Goal: Task Accomplishment & Management: Manage account settings

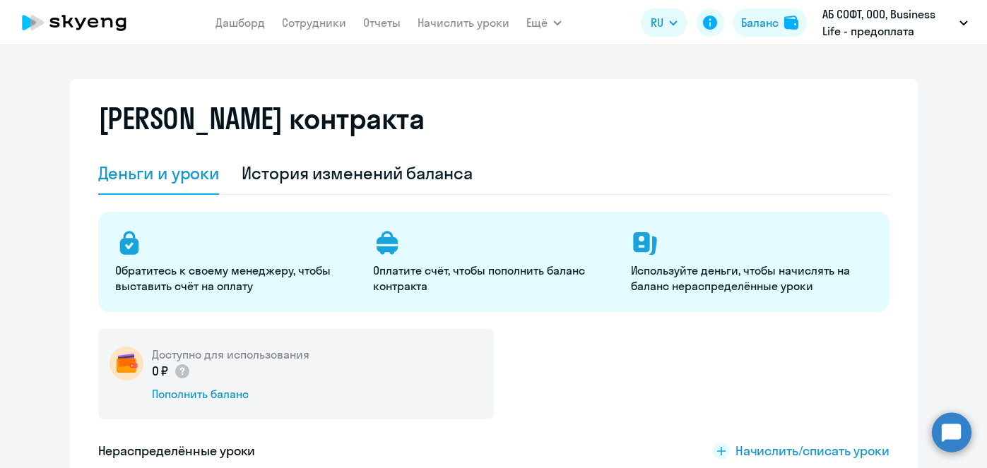
select select "english_adult_not_native_speaker"
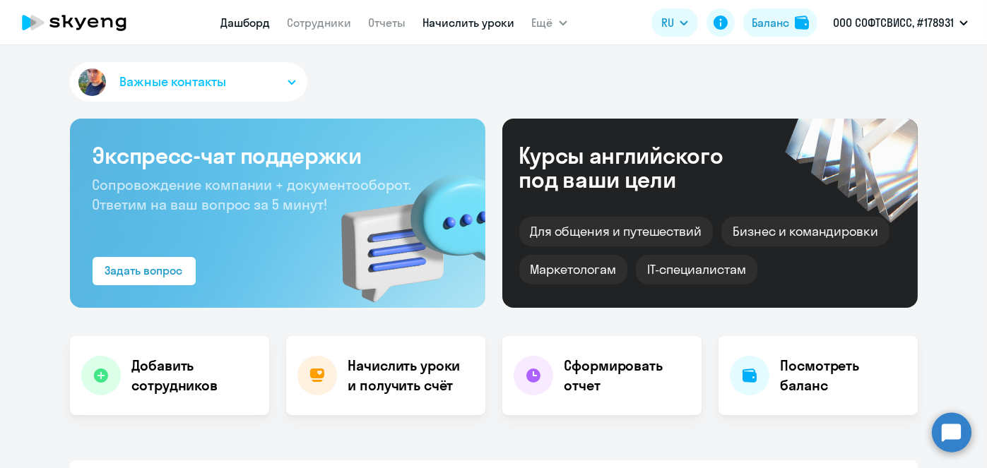
click at [459, 21] on link "Начислить уроки" at bounding box center [469, 23] width 92 height 14
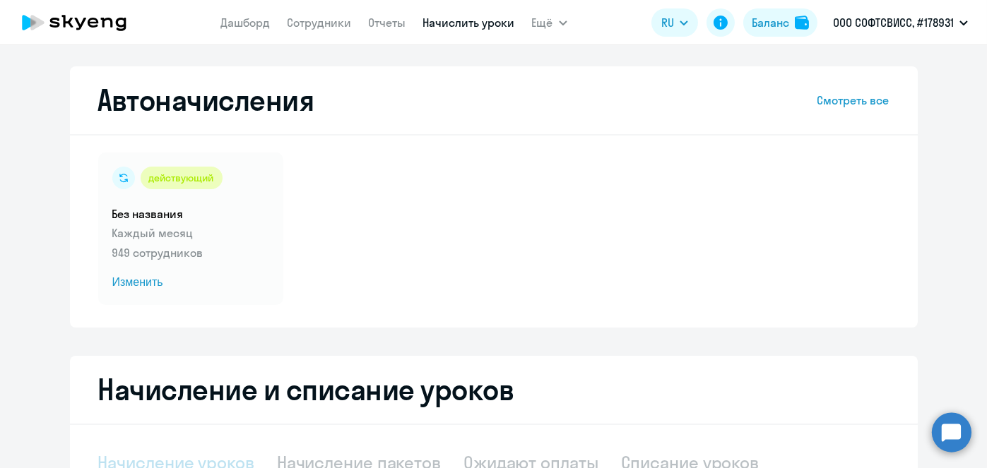
scroll to position [298, 0]
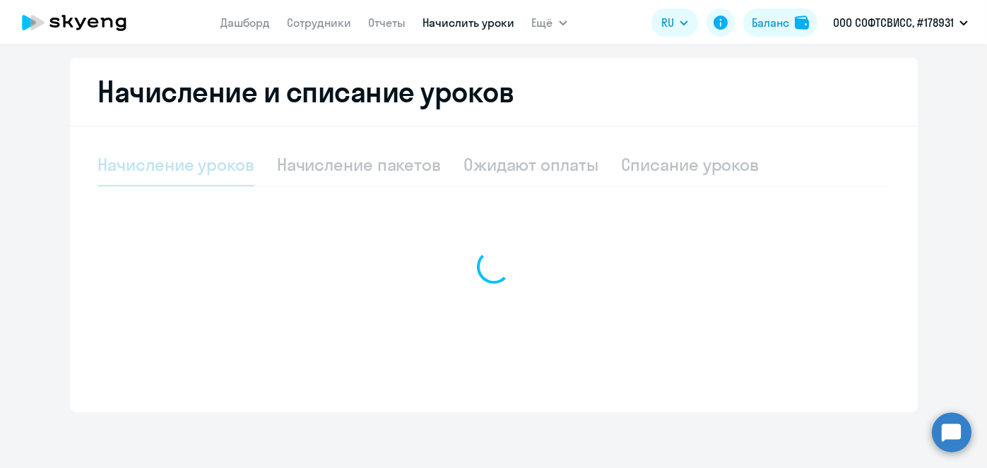
select select "10"
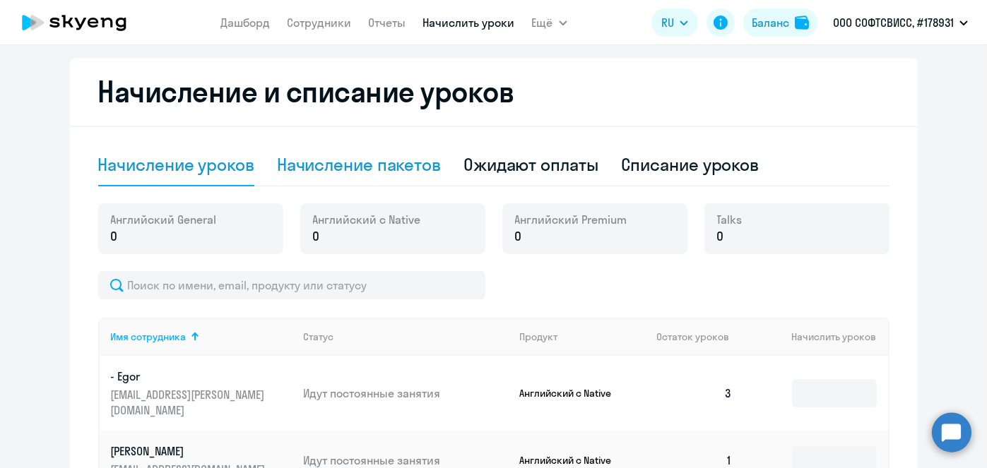
click at [420, 174] on div "Начисление пакетов" at bounding box center [359, 164] width 164 height 23
select select "10"
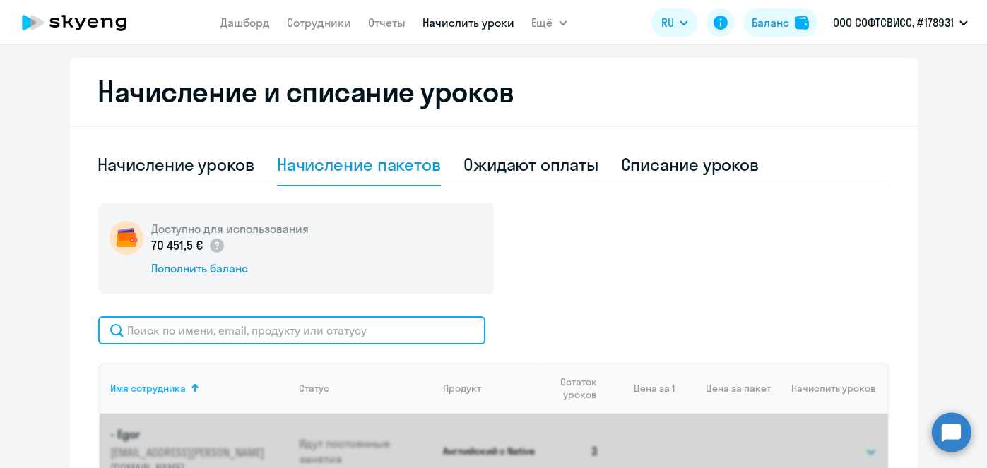
click at [402, 334] on input "text" at bounding box center [291, 330] width 387 height 28
paste input "Kaziulkina"
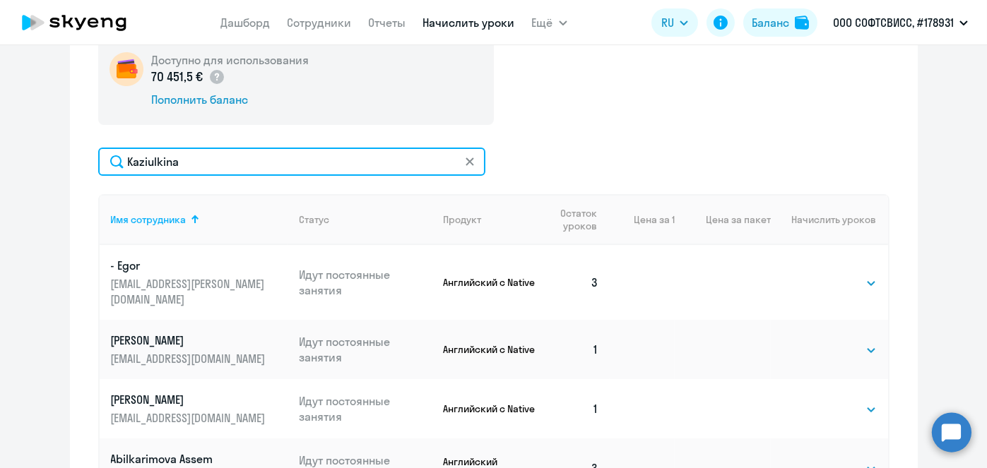
scroll to position [480, 0]
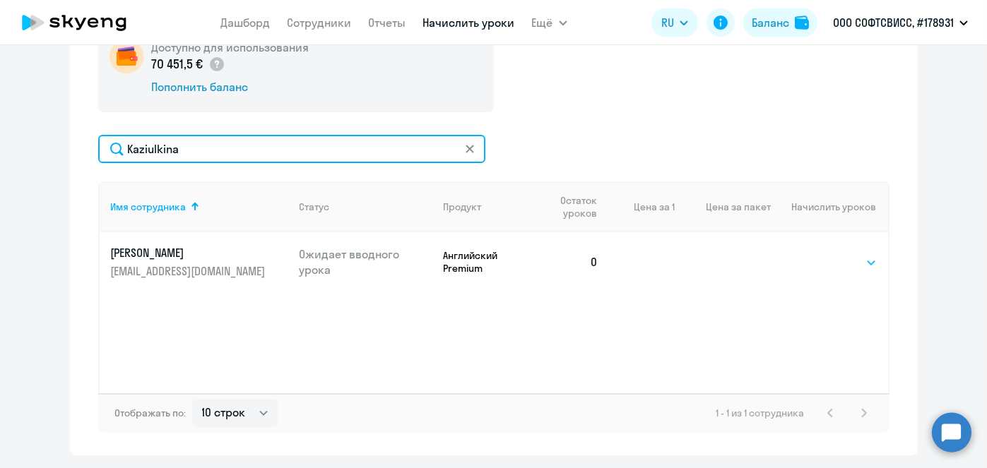
type input "Kaziulkina"
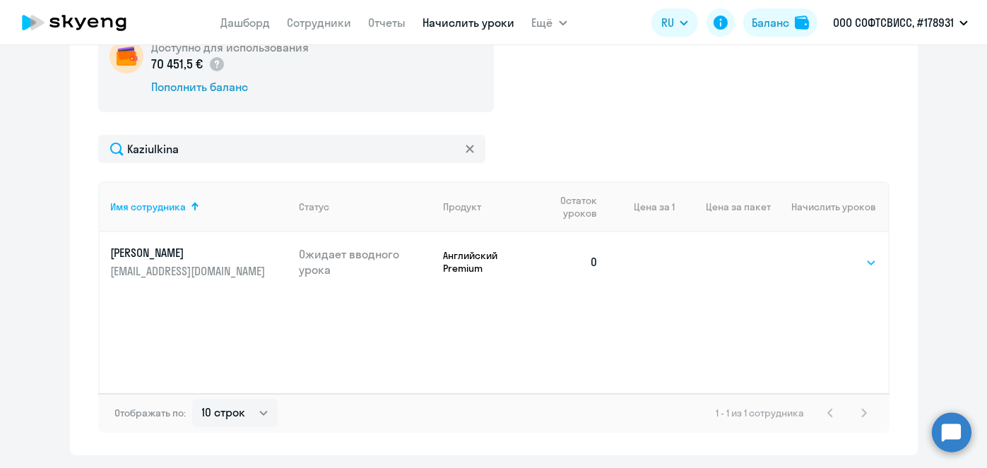
click at [851, 262] on select "Выбрать 8 16 32 64" at bounding box center [848, 262] width 58 height 17
select select "8"
click at [819, 254] on select "Выбрать 8 16 32 64" at bounding box center [848, 262] width 58 height 17
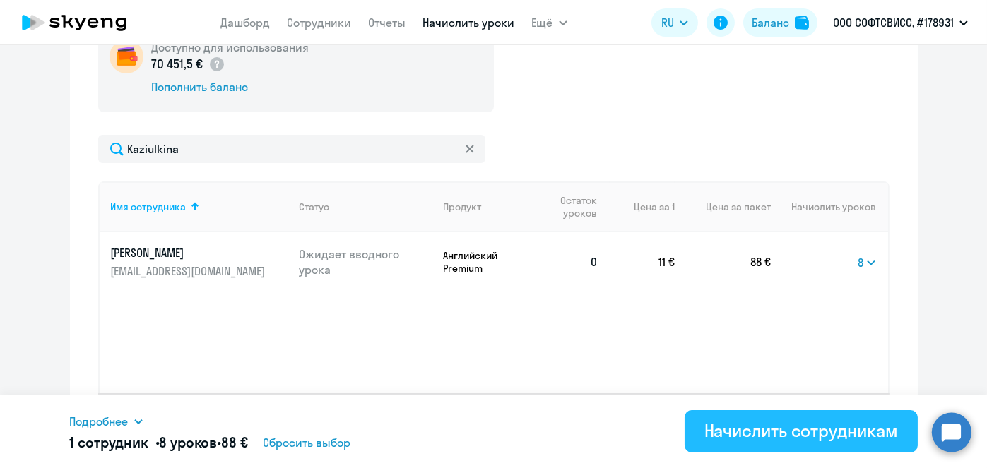
click at [816, 437] on div "Начислить сотрудникам" at bounding box center [801, 430] width 194 height 23
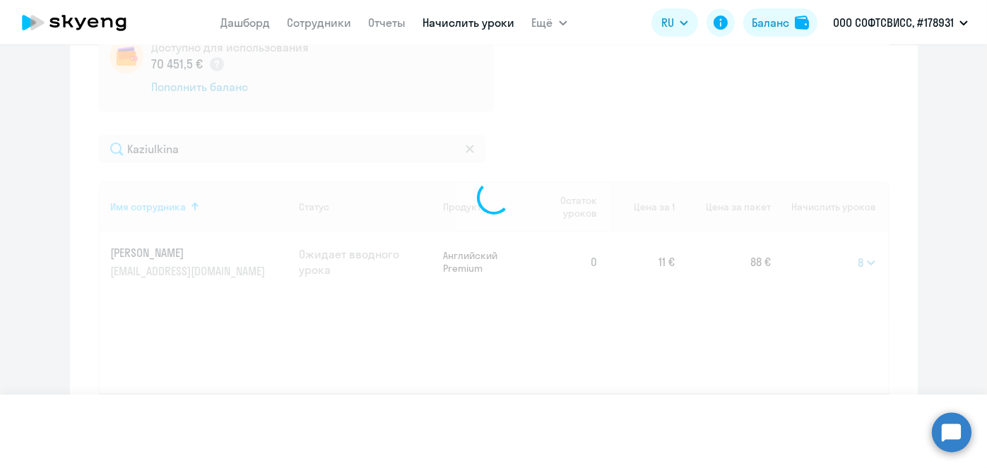
select select
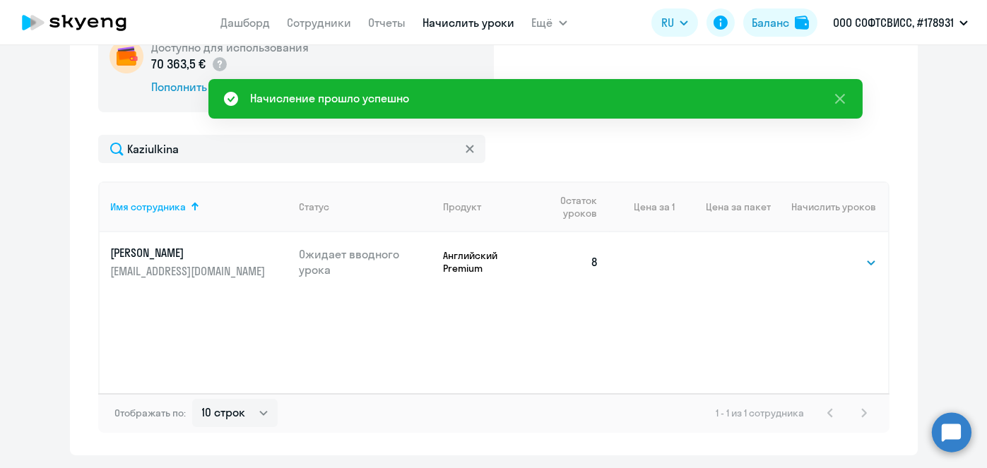
scroll to position [109, 0]
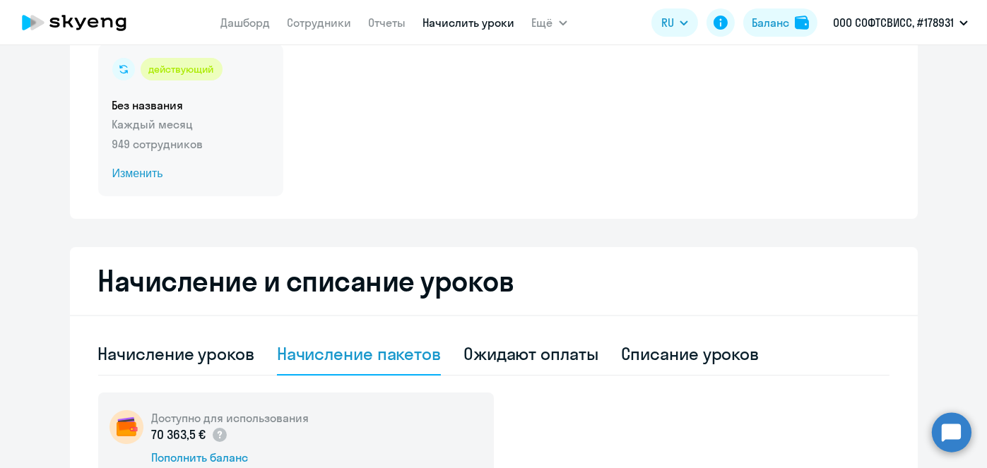
click at [124, 175] on span "Изменить" at bounding box center [190, 173] width 157 height 17
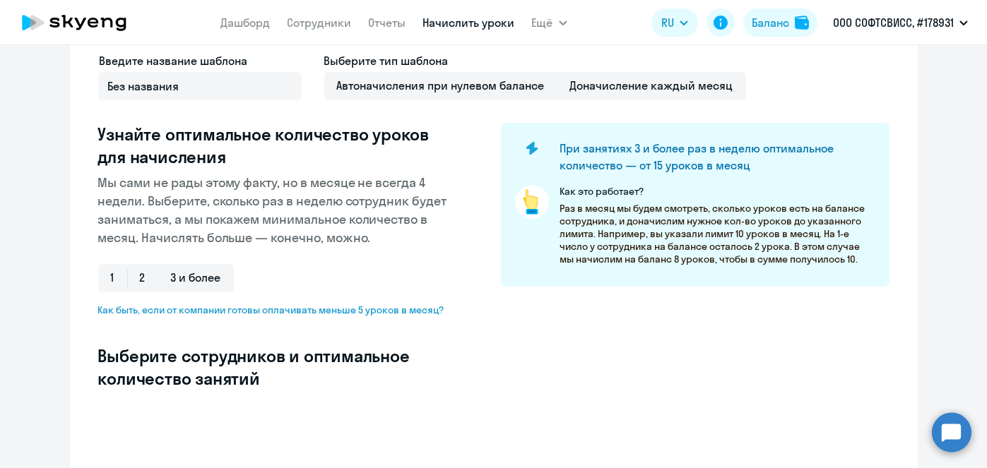
scroll to position [424, 0]
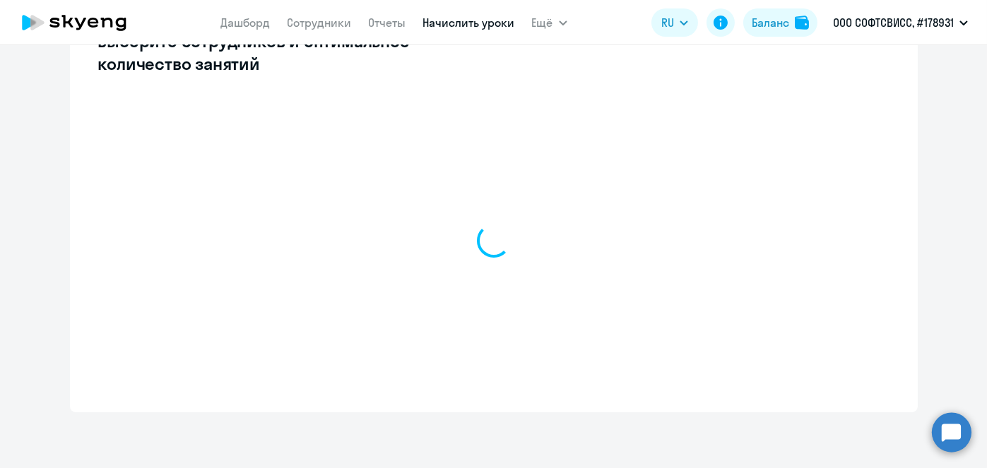
select select "10"
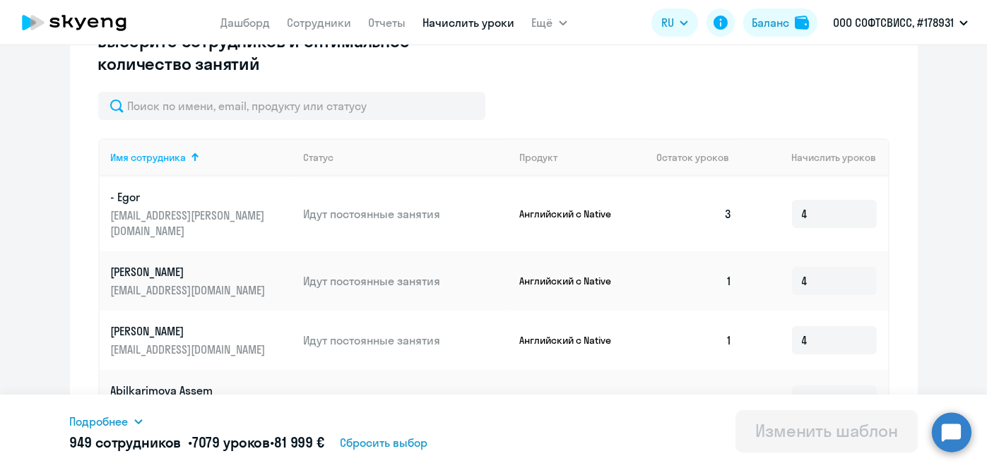
click at [367, 109] on input "text" at bounding box center [291, 106] width 387 height 28
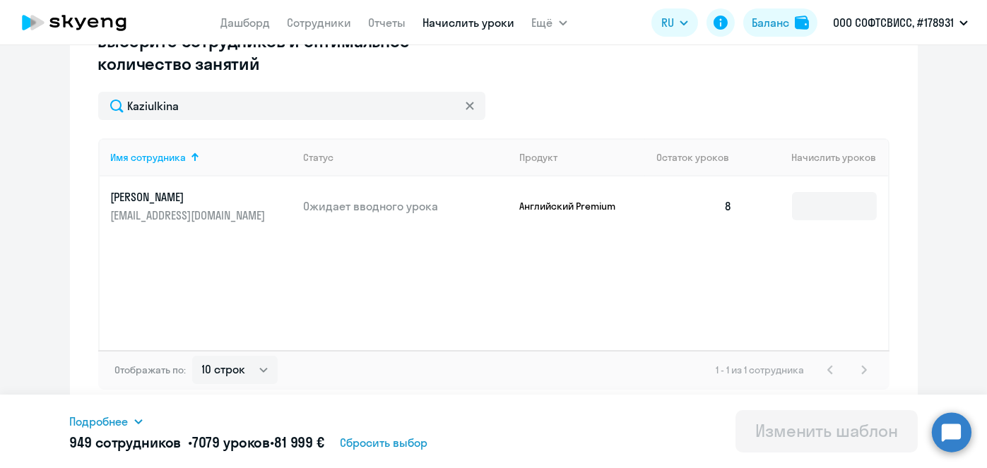
type input "Kaziulkina"
click at [793, 193] on input at bounding box center [834, 206] width 85 height 28
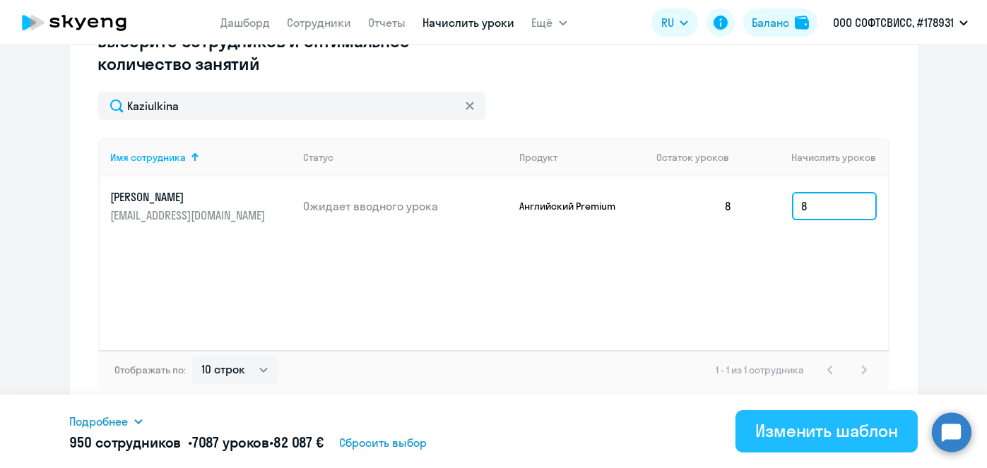
type input "8"
click at [818, 431] on div "Изменить шаблон" at bounding box center [826, 430] width 143 height 23
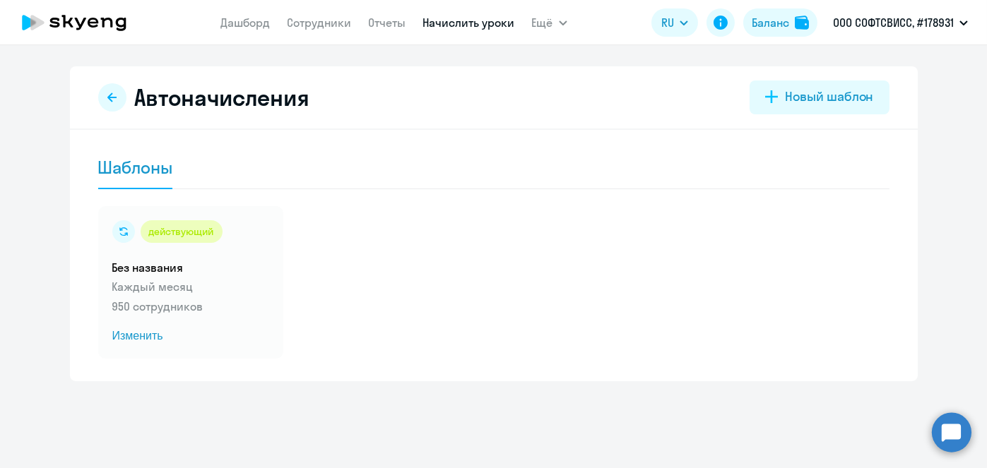
click at [468, 23] on link "Начислить уроки" at bounding box center [469, 23] width 92 height 14
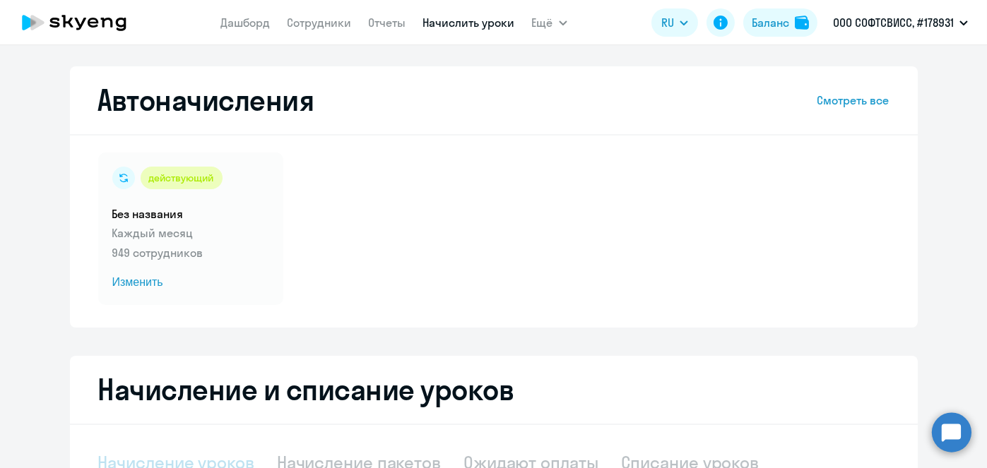
scroll to position [298, 0]
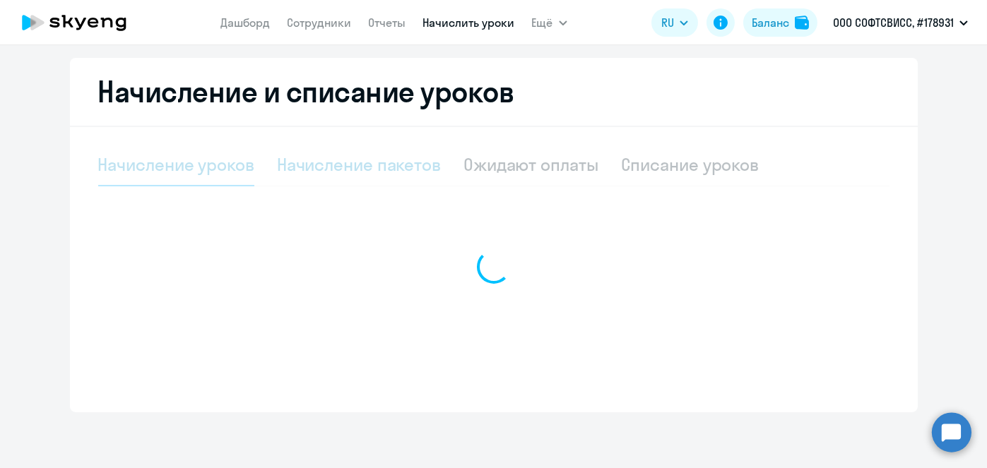
select select "10"
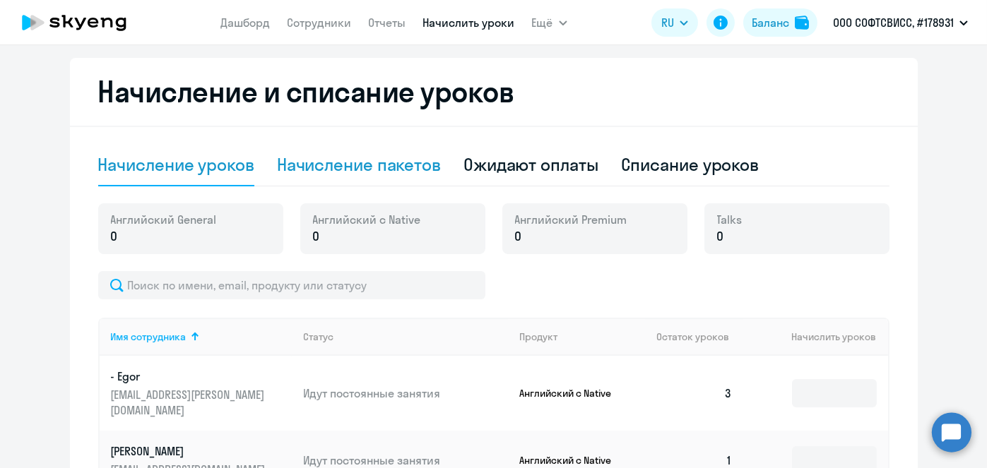
click at [356, 167] on div "Начисление пакетов" at bounding box center [359, 164] width 164 height 23
select select "10"
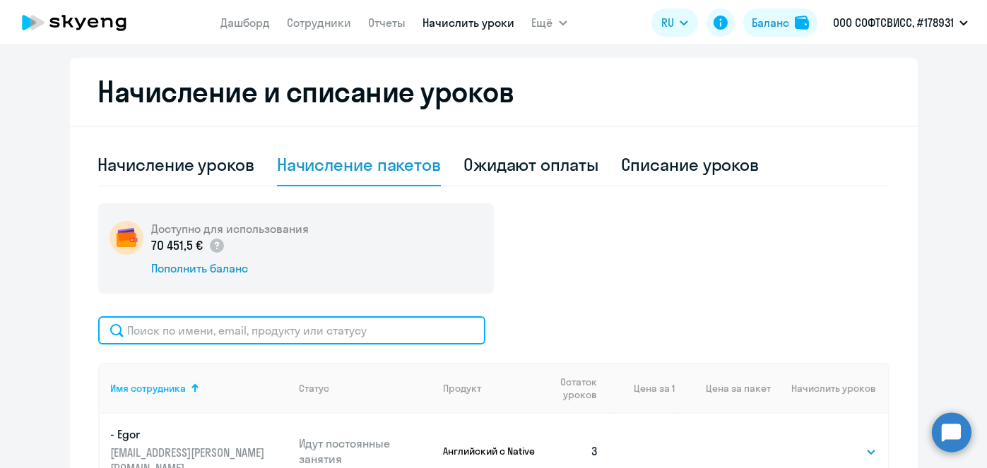
click at [386, 328] on input "text" at bounding box center [291, 330] width 387 height 28
paste input "Vialichka"
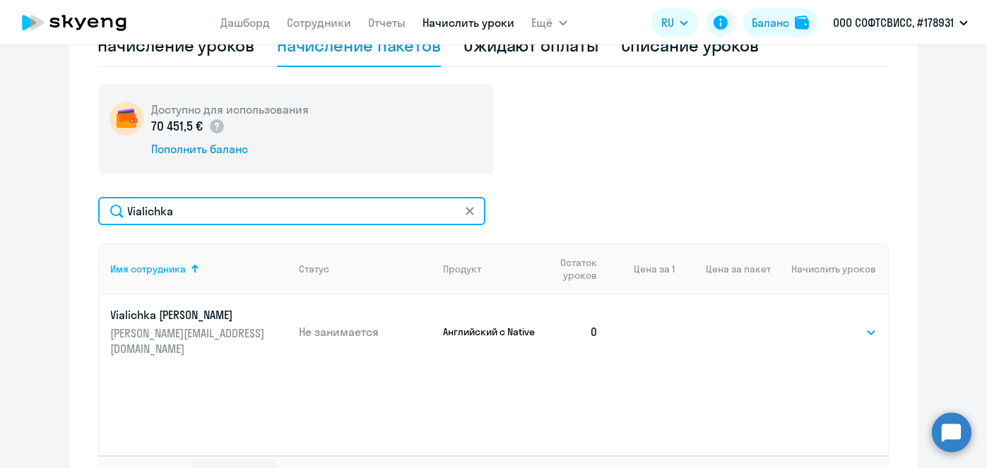
scroll to position [419, 0]
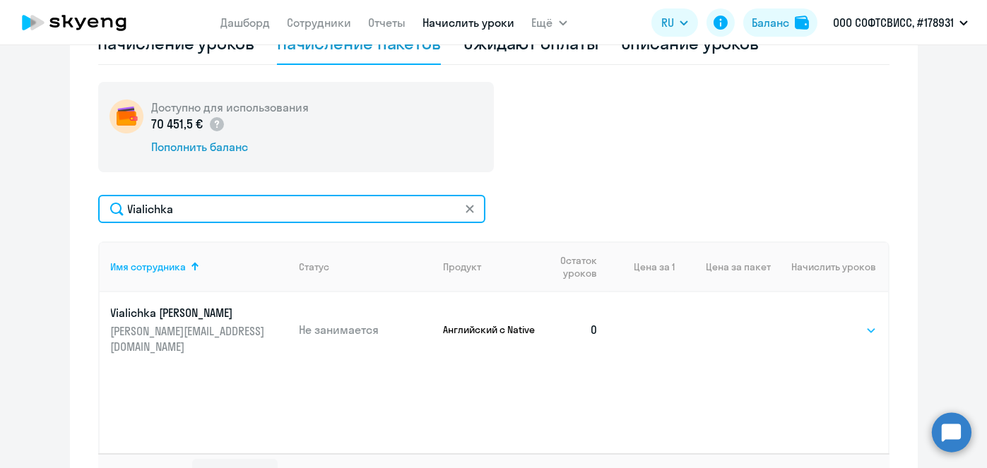
type input "Vialichka"
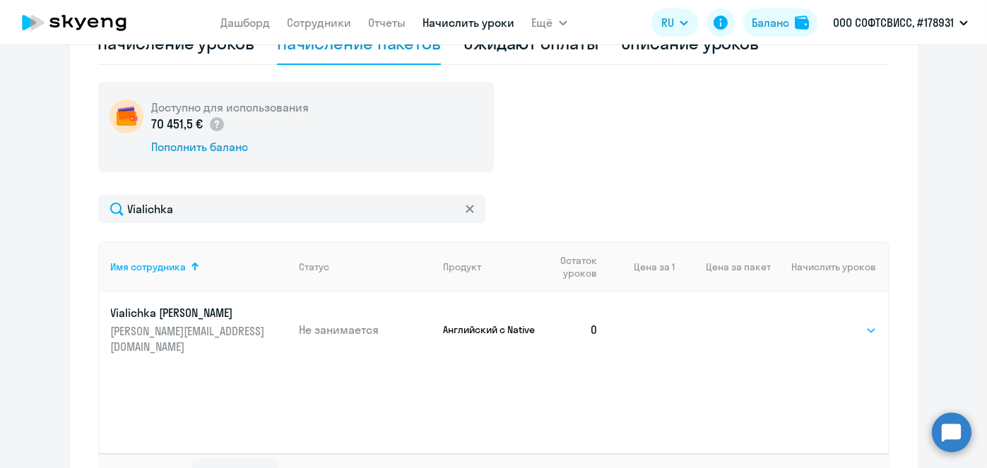
click at [832, 326] on select "Выбрать 1 4 5 9 10 13" at bounding box center [848, 330] width 58 height 17
select select "4"
click at [819, 322] on select "Выбрать 1 4 5 9 10 13" at bounding box center [848, 330] width 58 height 17
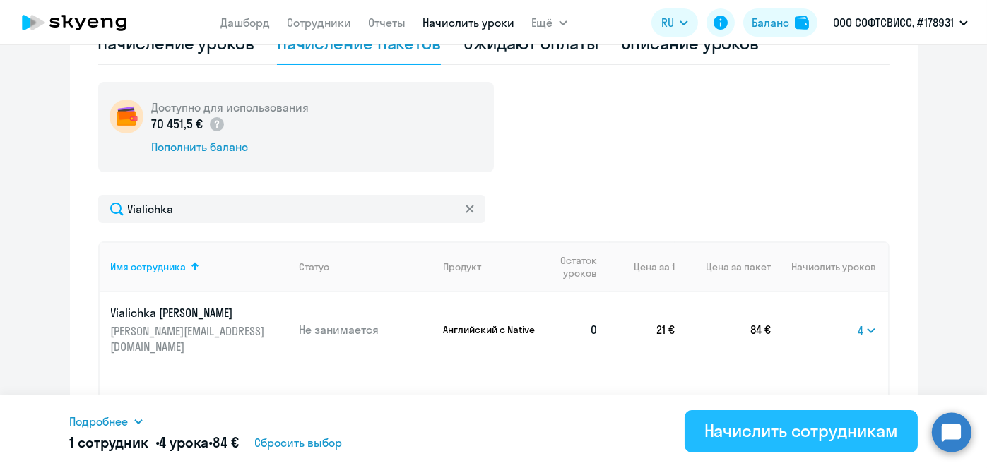
click at [766, 436] on div "Начислить сотрудникам" at bounding box center [801, 430] width 194 height 23
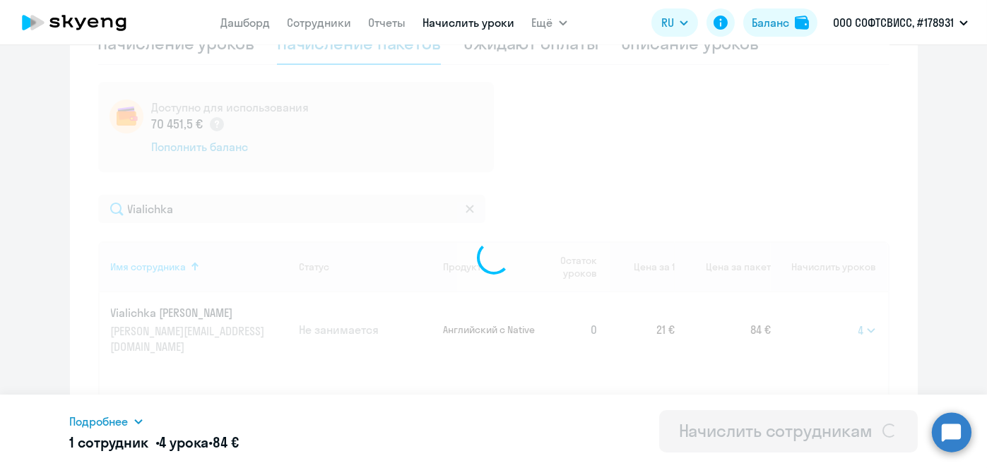
select select
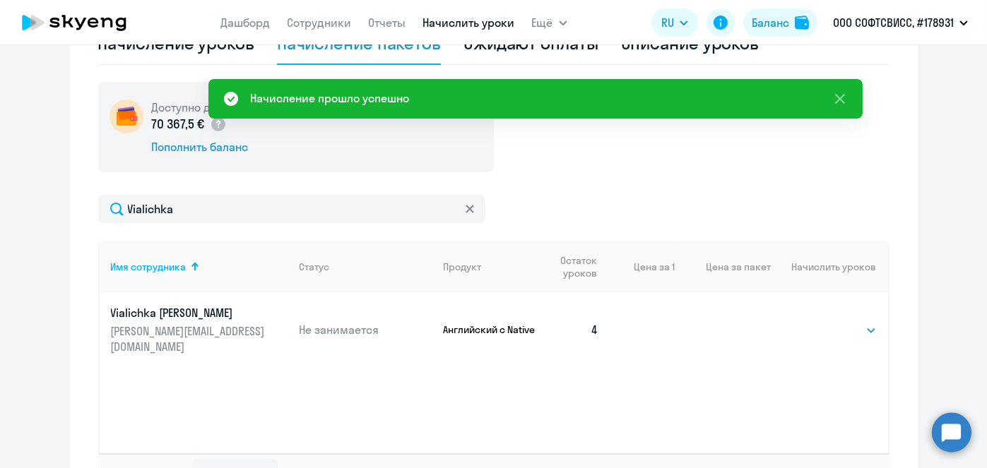
scroll to position [49, 0]
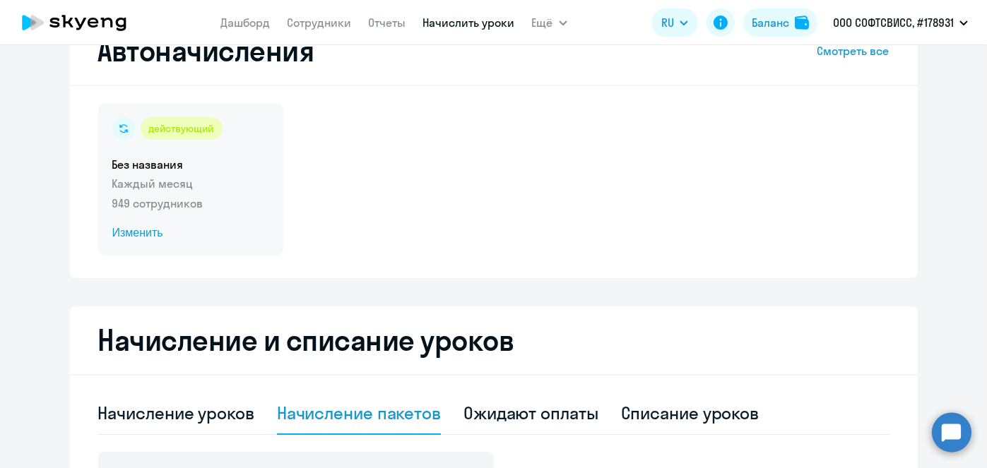
click at [148, 234] on span "Изменить" at bounding box center [190, 233] width 157 height 17
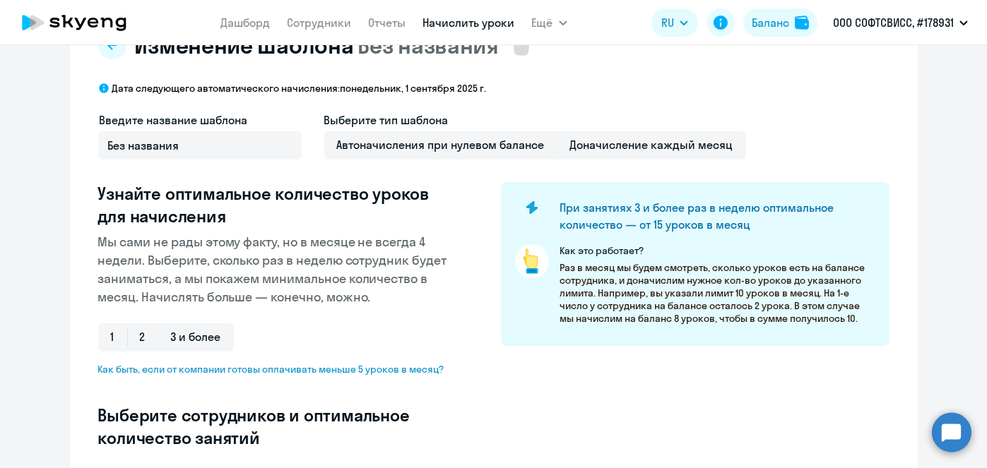
scroll to position [419, 0]
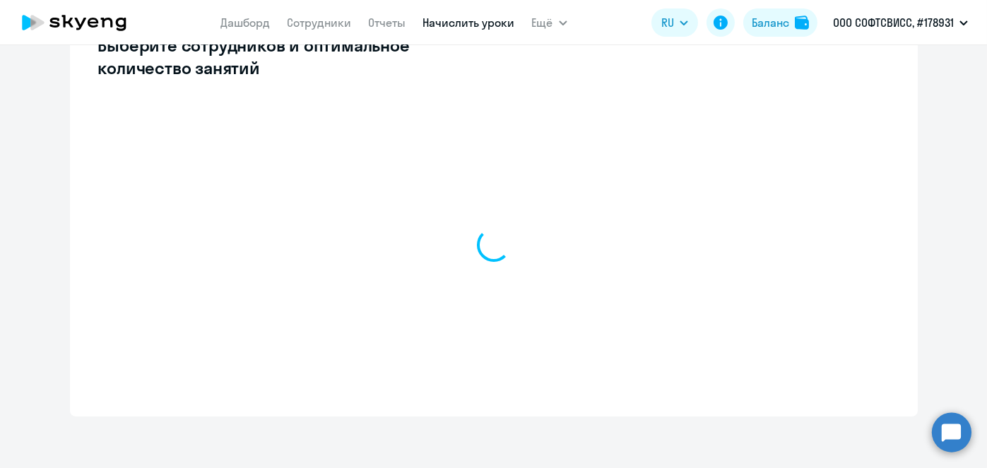
select select "10"
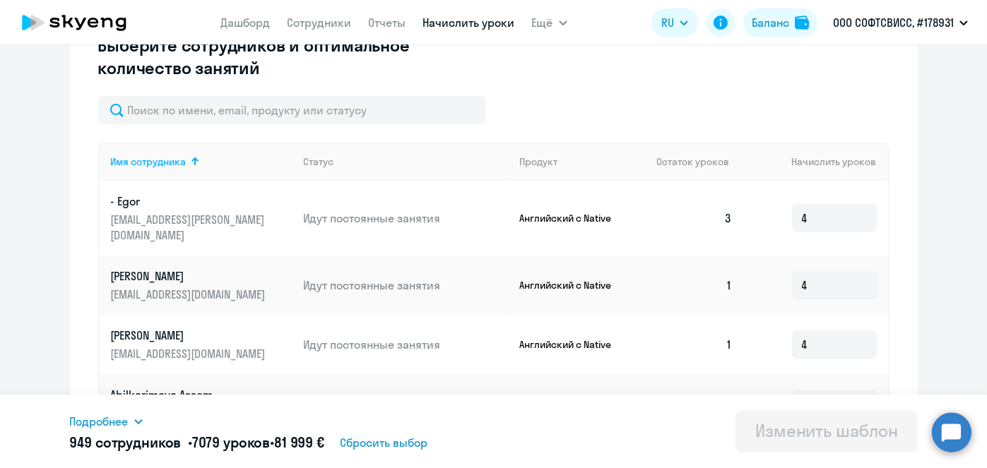
click at [373, 117] on input "text" at bounding box center [291, 110] width 387 height 28
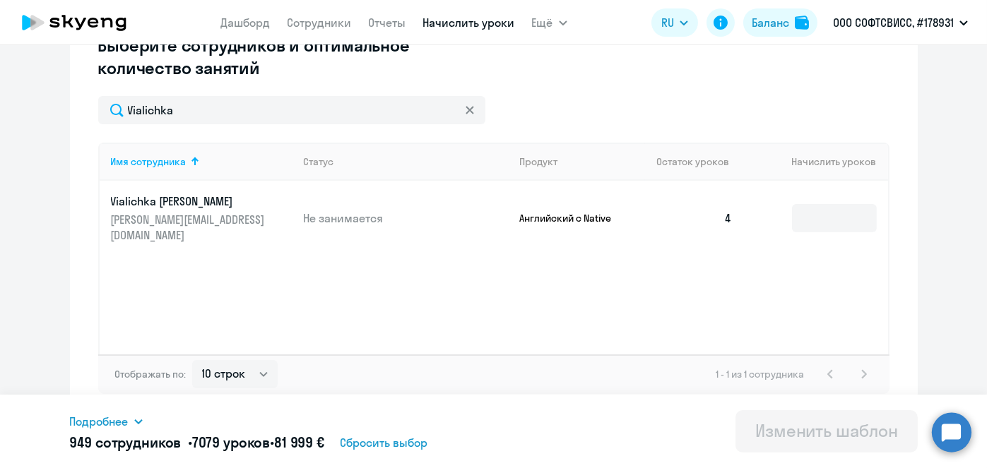
type input "Vialichka"
click at [817, 205] on input at bounding box center [834, 218] width 85 height 28
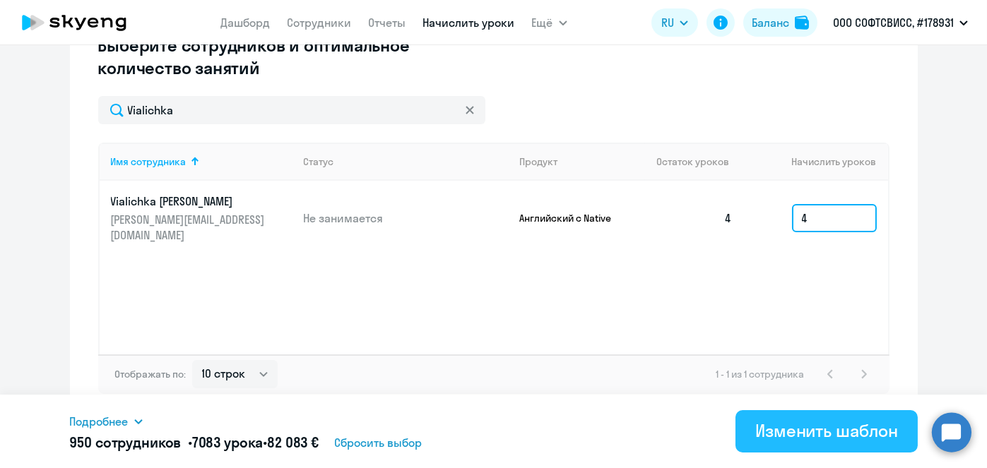
type input "4"
click at [784, 422] on div "Изменить шаблон" at bounding box center [826, 430] width 143 height 23
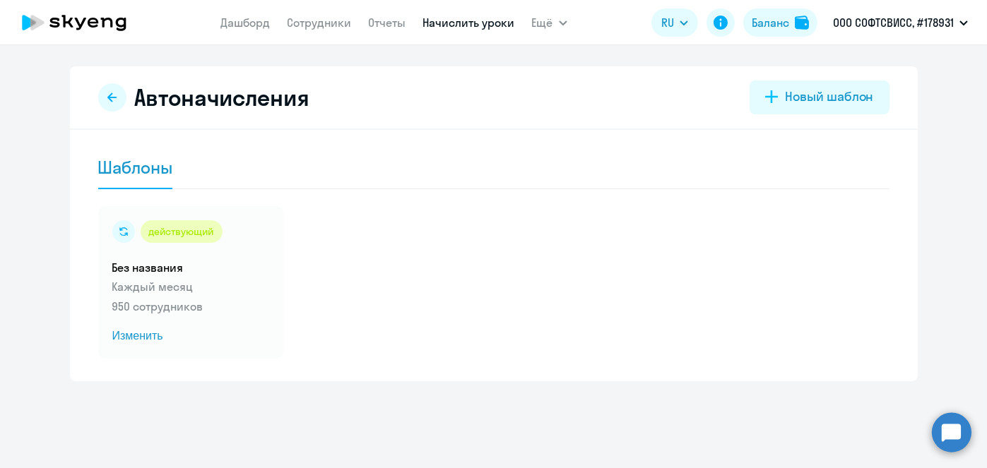
click at [448, 19] on link "Начислить уроки" at bounding box center [469, 23] width 92 height 14
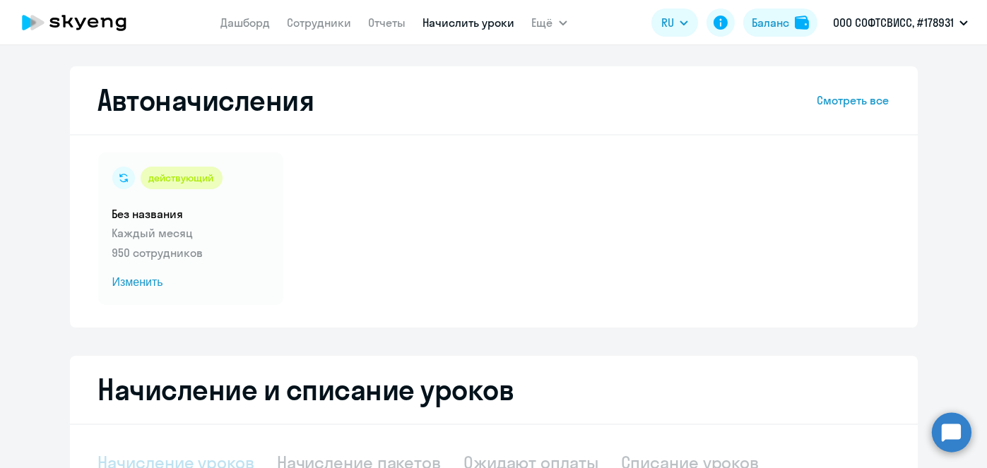
scroll to position [298, 0]
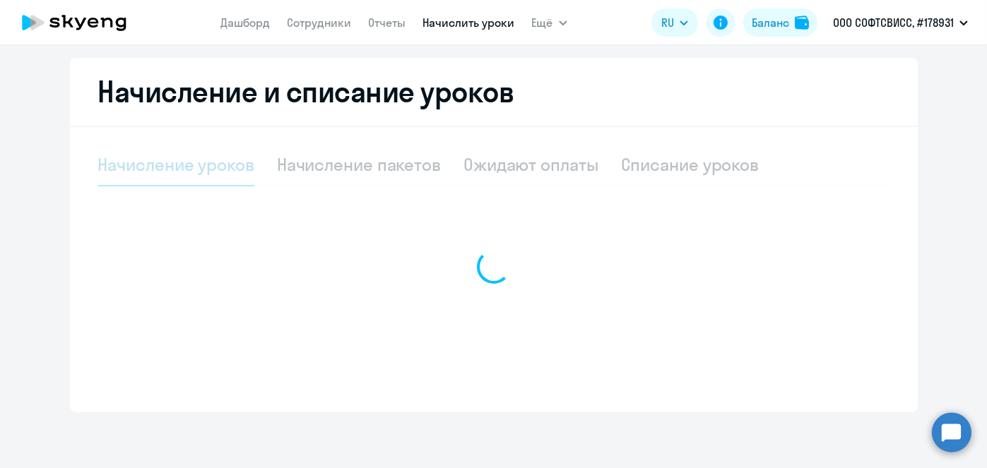
select select "10"
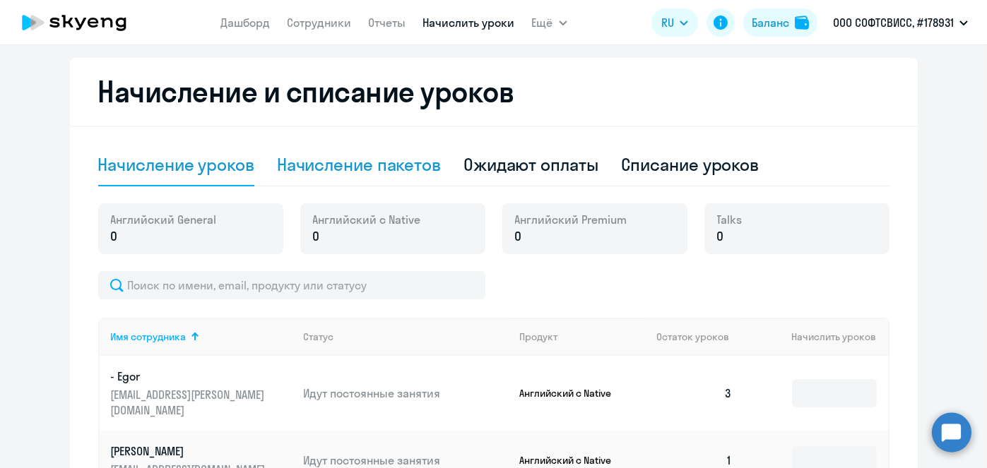
click at [399, 183] on div "Начисление пакетов" at bounding box center [359, 165] width 164 height 42
select select "10"
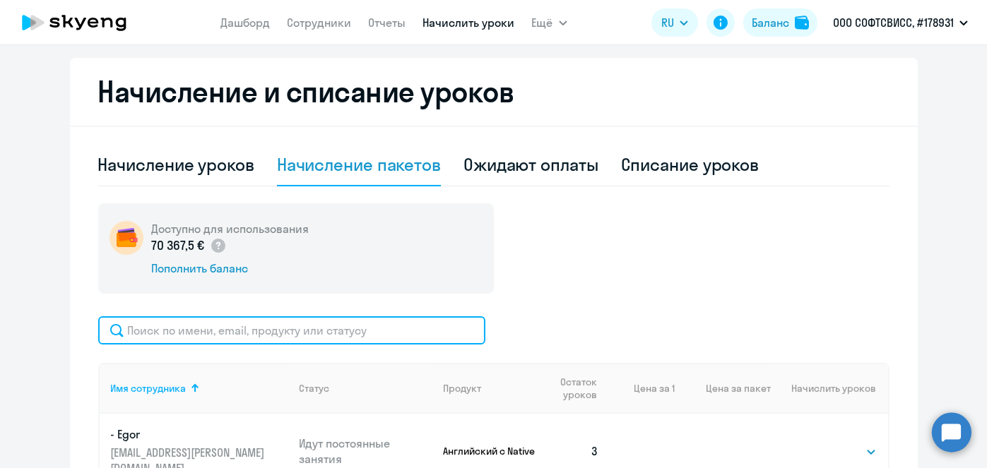
click at [384, 329] on input "text" at bounding box center [291, 330] width 387 height 28
paste input "Zavertiaeva"
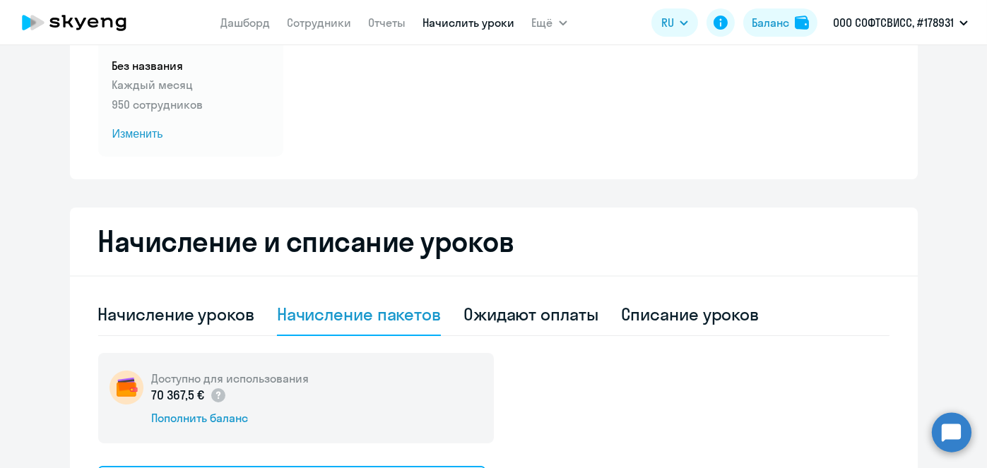
scroll to position [519, 0]
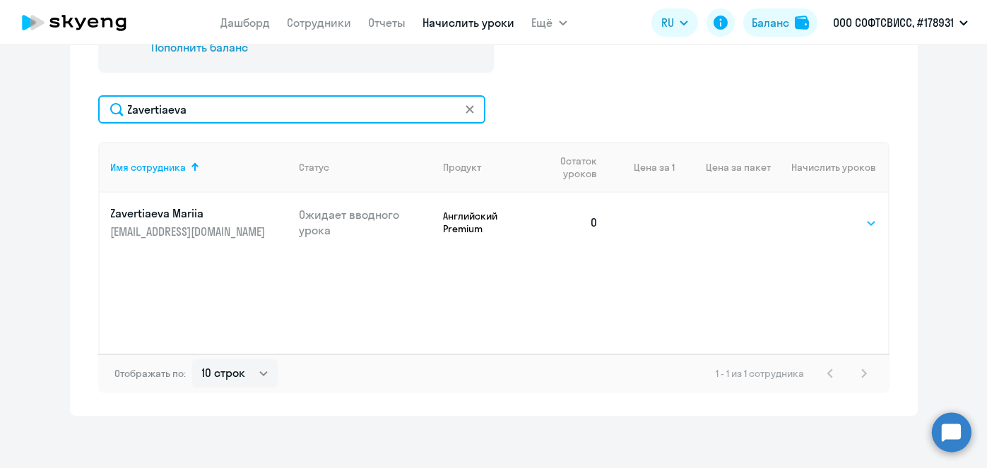
type input "Zavertiaeva"
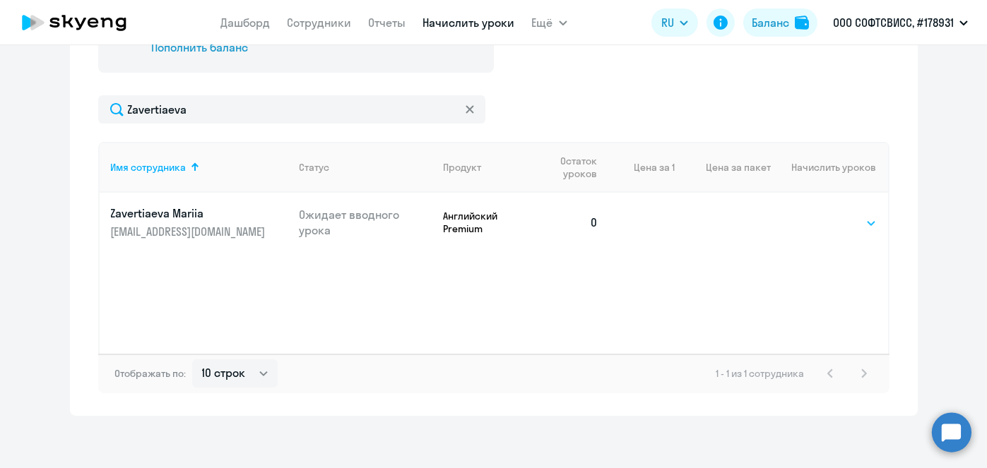
click at [852, 219] on select "Выбрать 8 16 32 64" at bounding box center [848, 223] width 58 height 17
select select "8"
click at [819, 215] on select "Выбрать 8 16 32 64" at bounding box center [848, 223] width 58 height 17
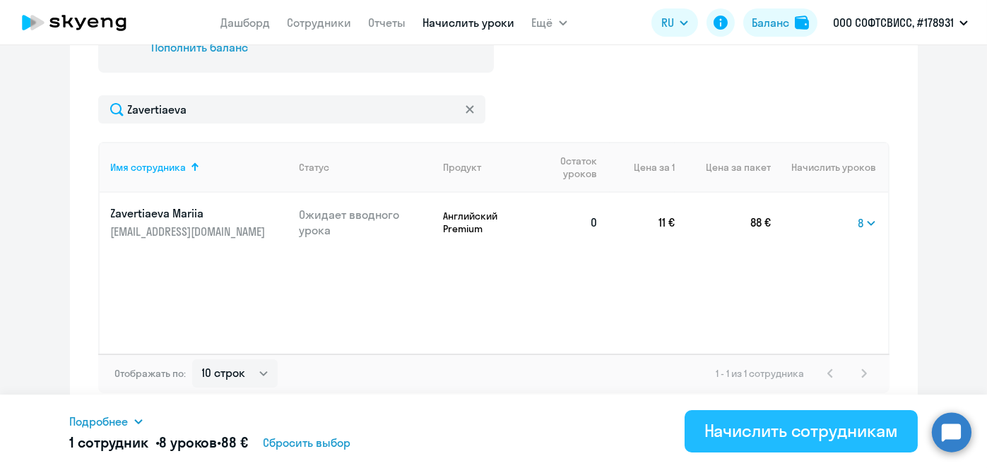
click at [743, 427] on div "Начислить сотрудникам" at bounding box center [801, 430] width 194 height 23
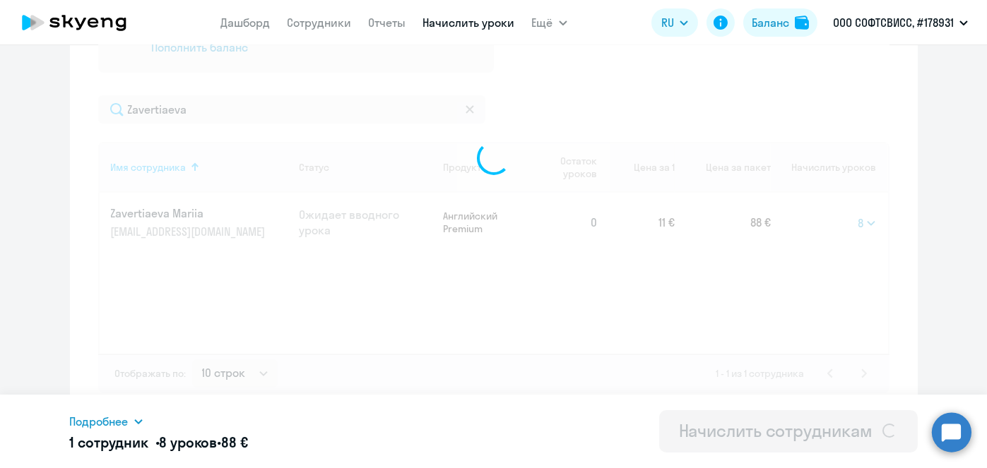
select select
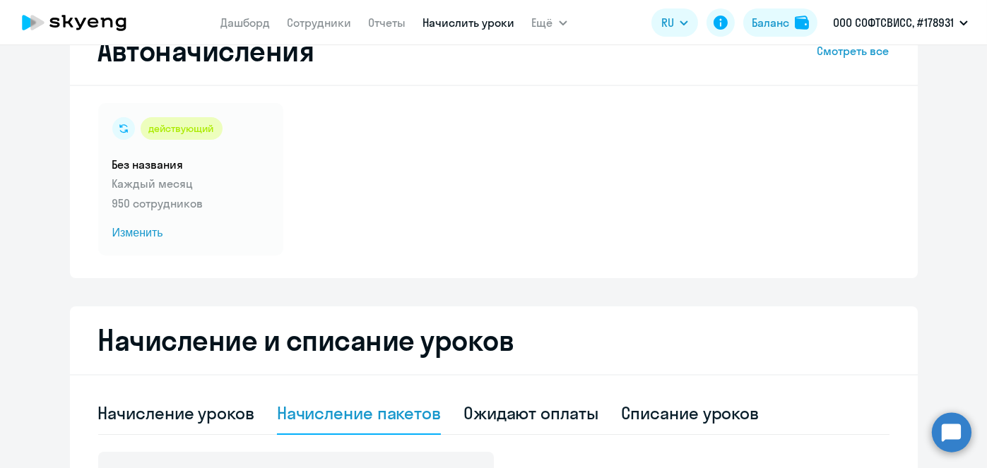
scroll to position [41, 0]
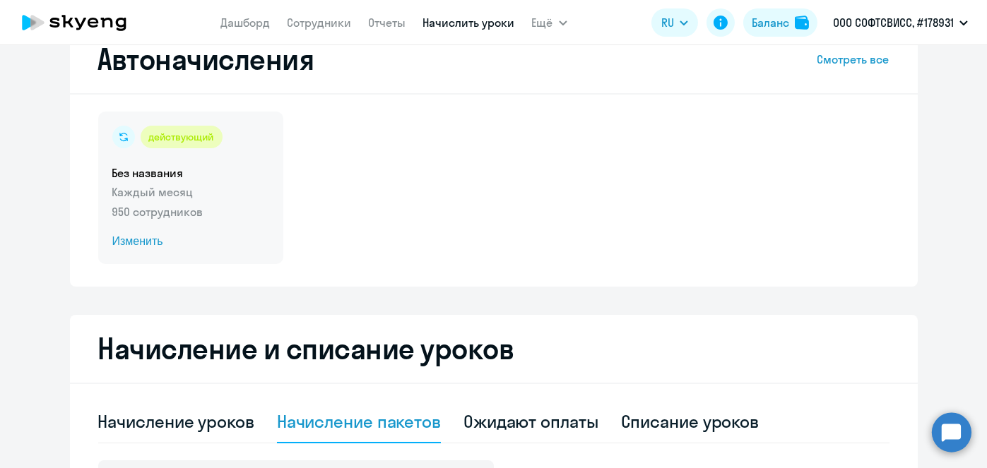
click at [126, 239] on span "Изменить" at bounding box center [190, 241] width 157 height 17
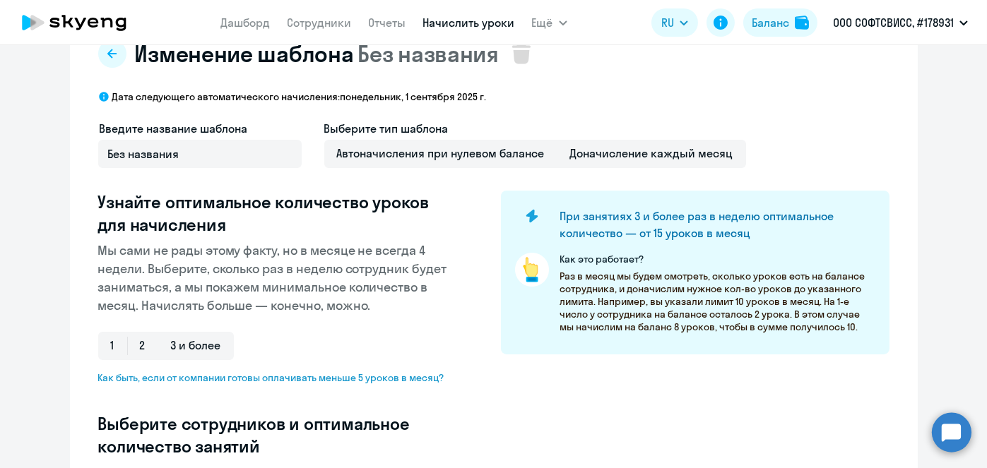
scroll to position [411, 0]
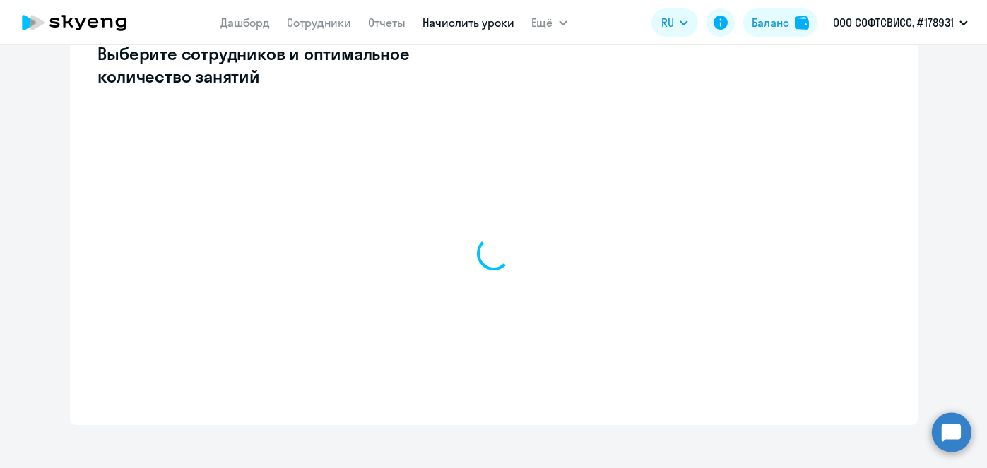
select select "10"
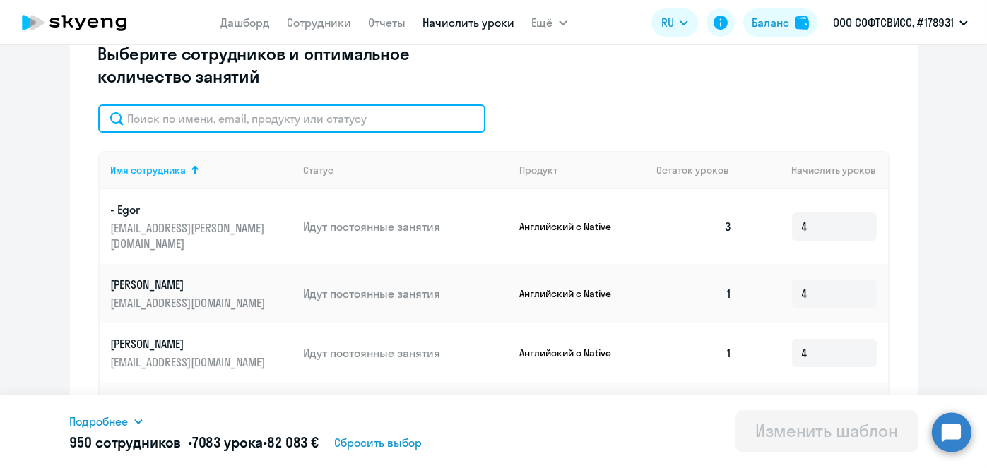
click at [270, 118] on input "text" at bounding box center [291, 119] width 387 height 28
paste input "Zavertiaeva"
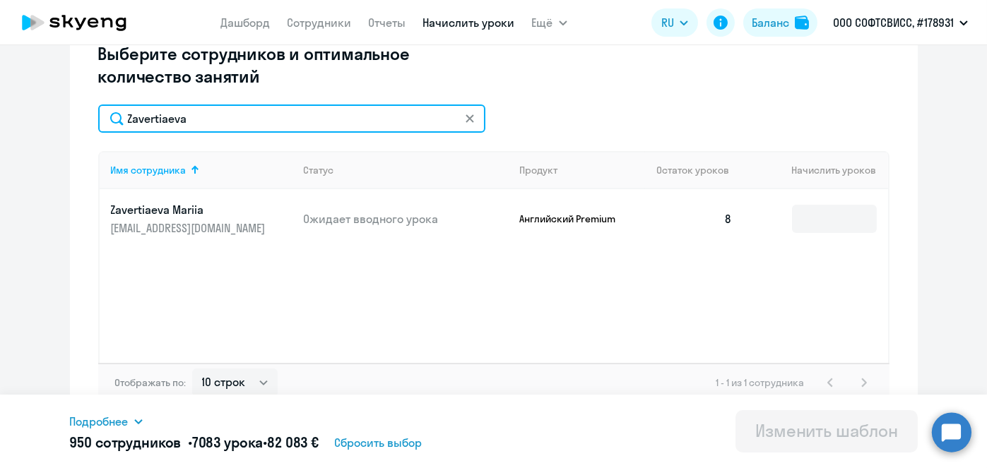
type input "Zavertiaeva"
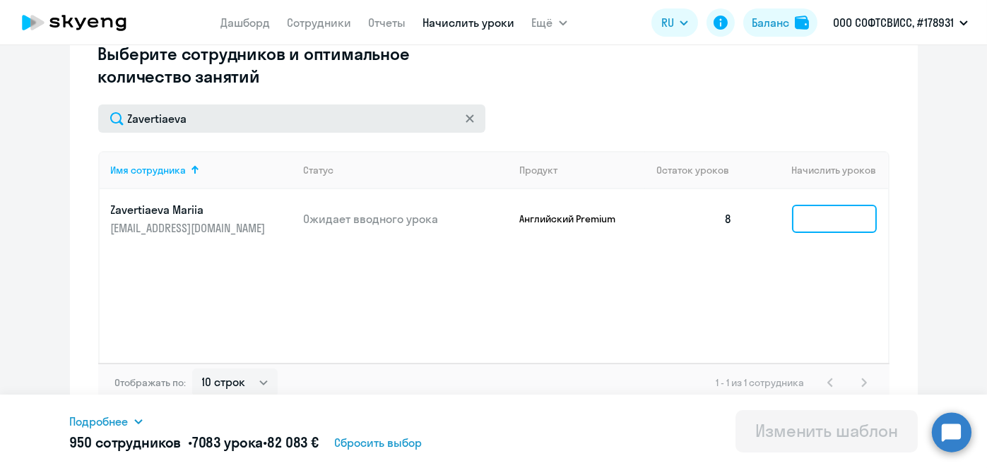
click at [819, 209] on input at bounding box center [834, 219] width 85 height 28
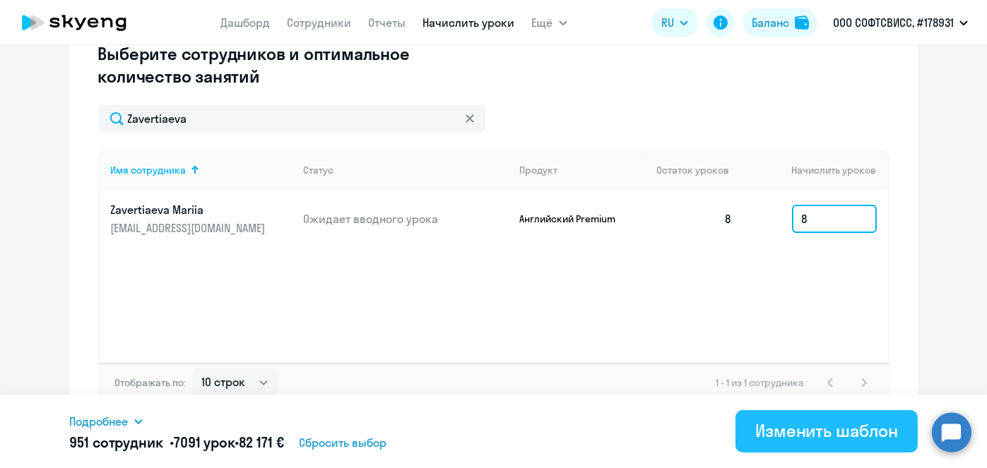
type input "8"
click at [778, 430] on div "Изменить шаблон" at bounding box center [826, 430] width 143 height 23
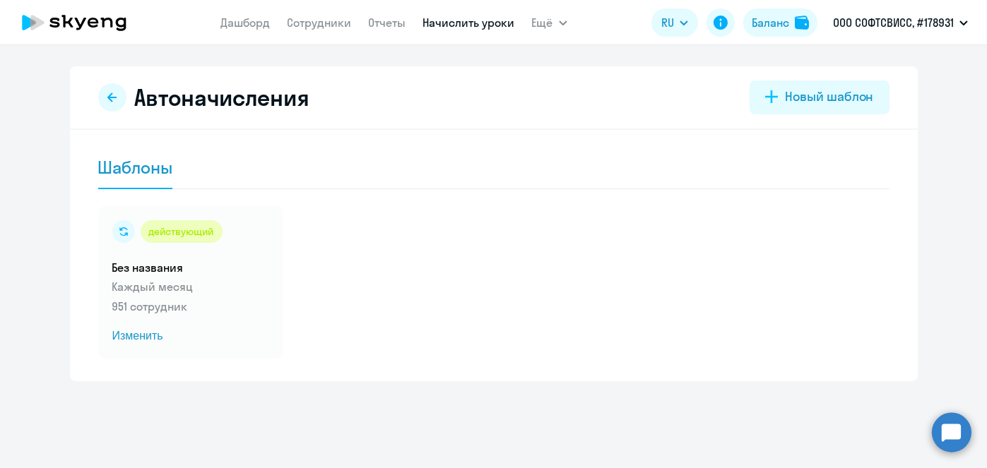
click at [451, 28] on link "Начислить уроки" at bounding box center [469, 23] width 92 height 14
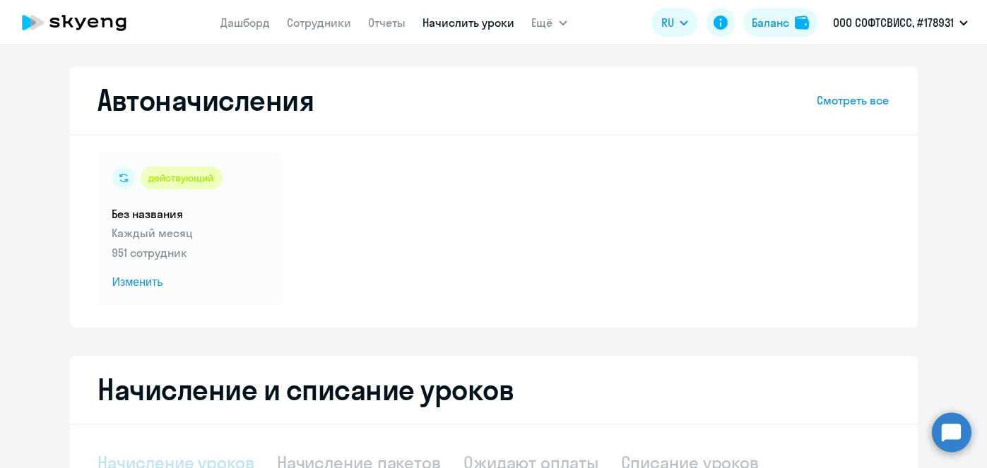
scroll to position [298, 0]
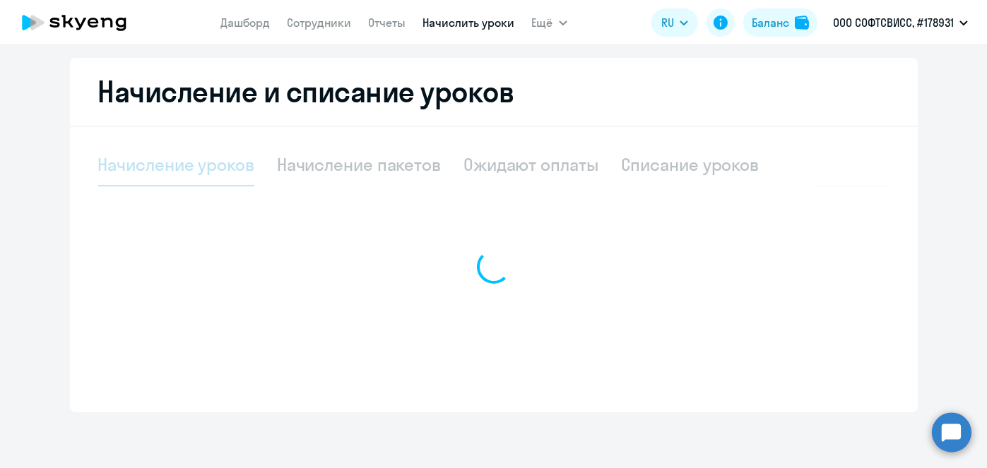
select select "10"
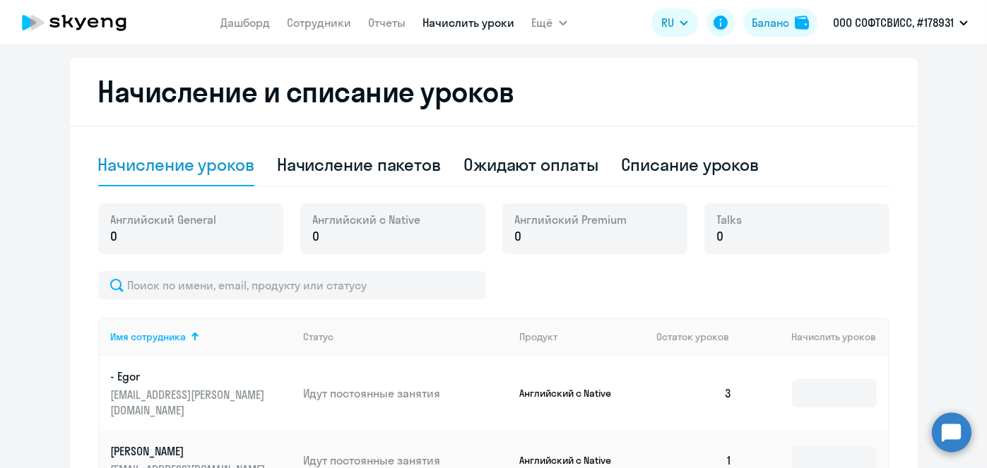
click at [343, 176] on div "Начисление пакетов" at bounding box center [359, 165] width 164 height 42
select select "10"
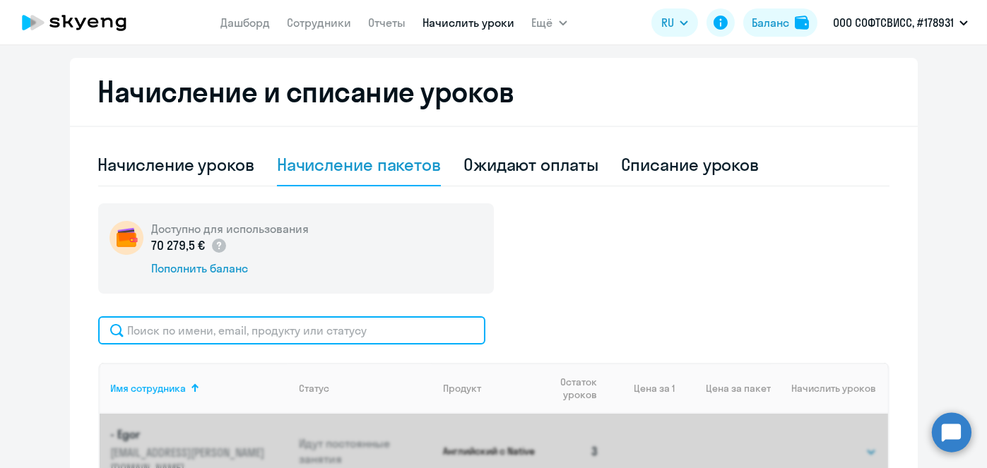
paste input "Shcholokov"
click at [373, 333] on input "text" at bounding box center [291, 330] width 387 height 28
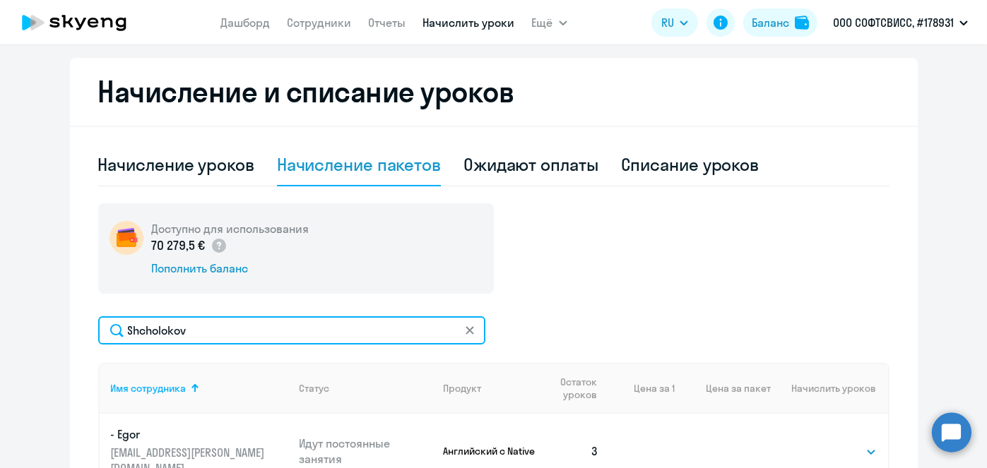
type input "Shcholokov"
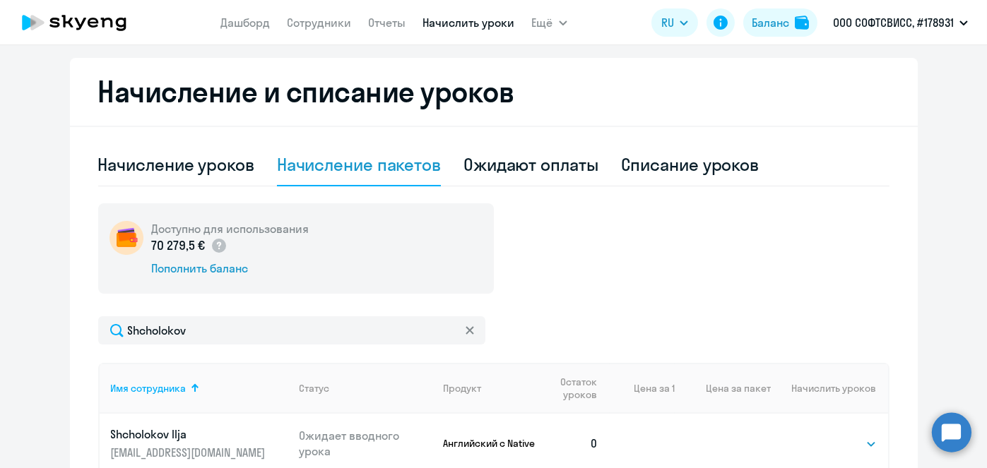
click at [812, 333] on div "Shcholokov" at bounding box center [493, 330] width 791 height 28
click at [817, 337] on div "Shcholokov" at bounding box center [493, 330] width 791 height 28
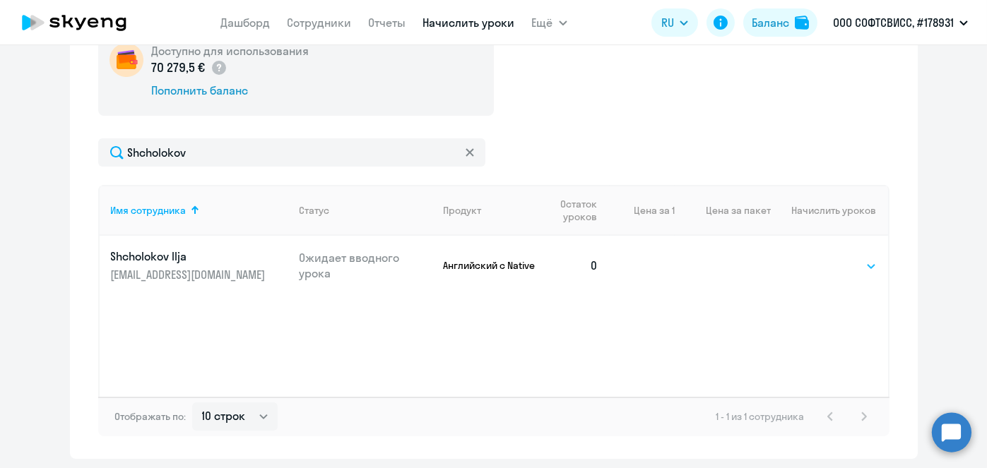
click at [855, 266] on select "Выбрать 1 4 5 9 10 13" at bounding box center [848, 266] width 58 height 17
select select "4"
click at [819, 258] on select "Выбрать 1 4 5 9 10 13" at bounding box center [848, 266] width 58 height 17
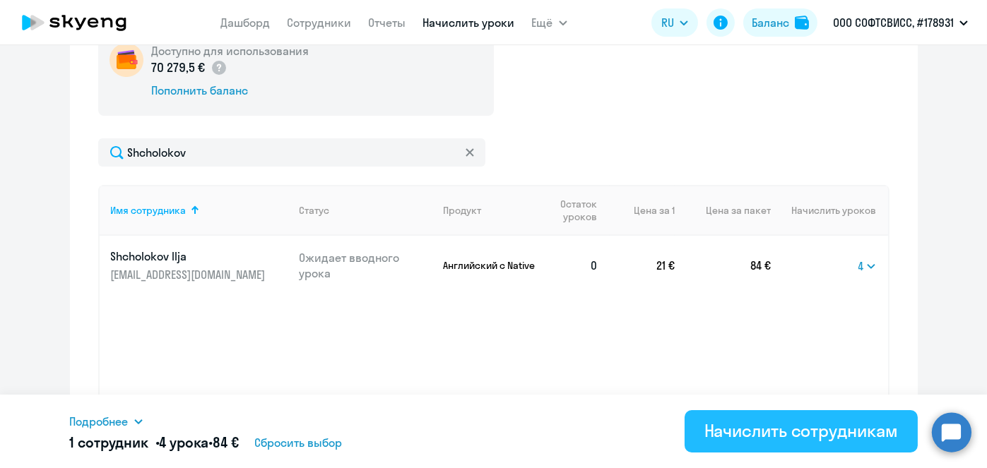
click at [770, 431] on div "Начислить сотрудникам" at bounding box center [801, 430] width 194 height 23
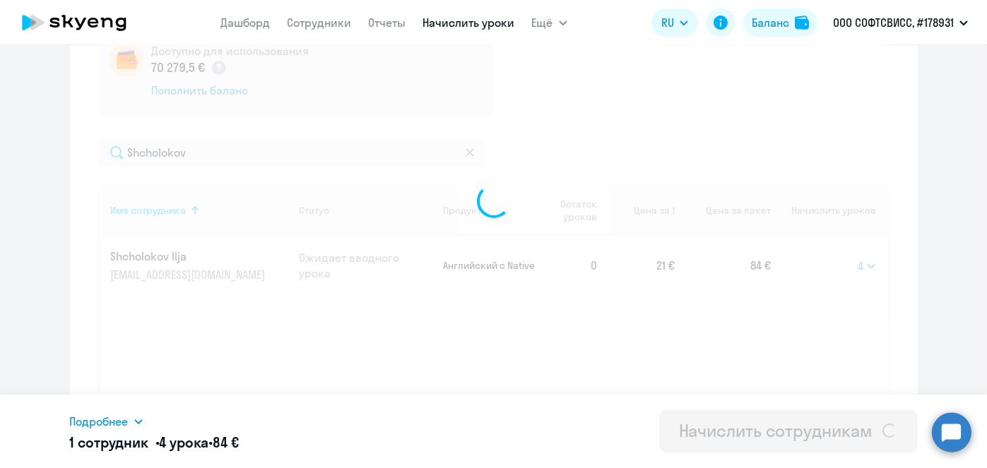
select select
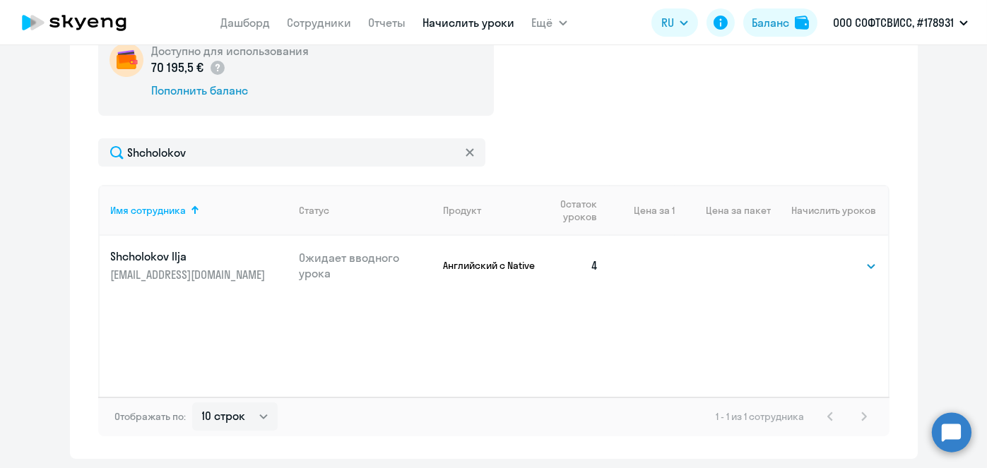
scroll to position [106, 0]
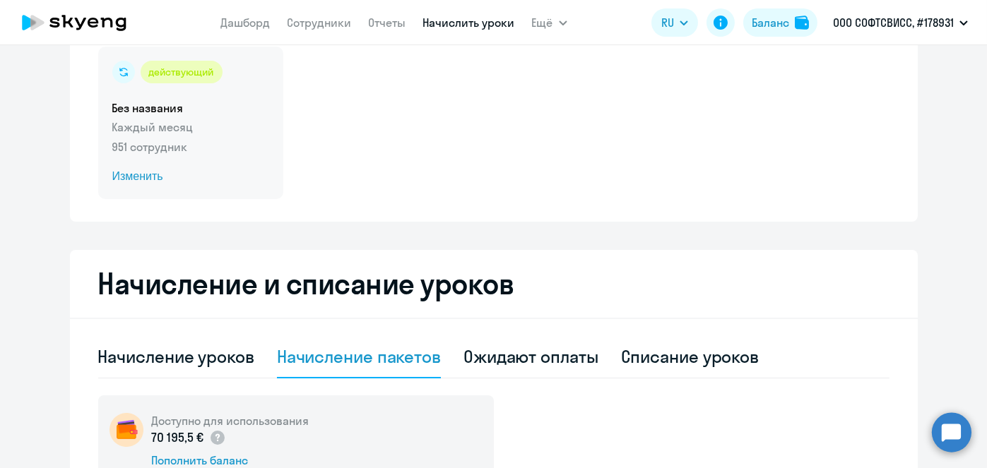
click at [126, 179] on span "Изменить" at bounding box center [190, 176] width 157 height 17
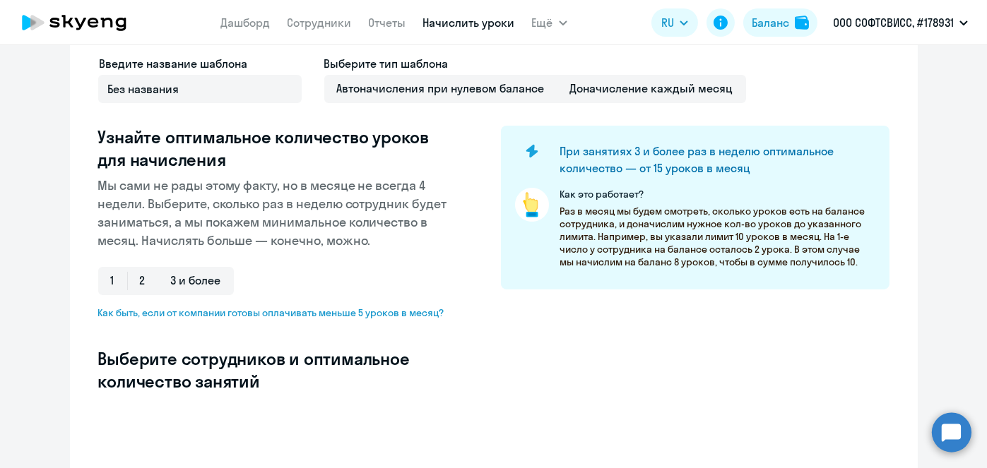
select select "10"
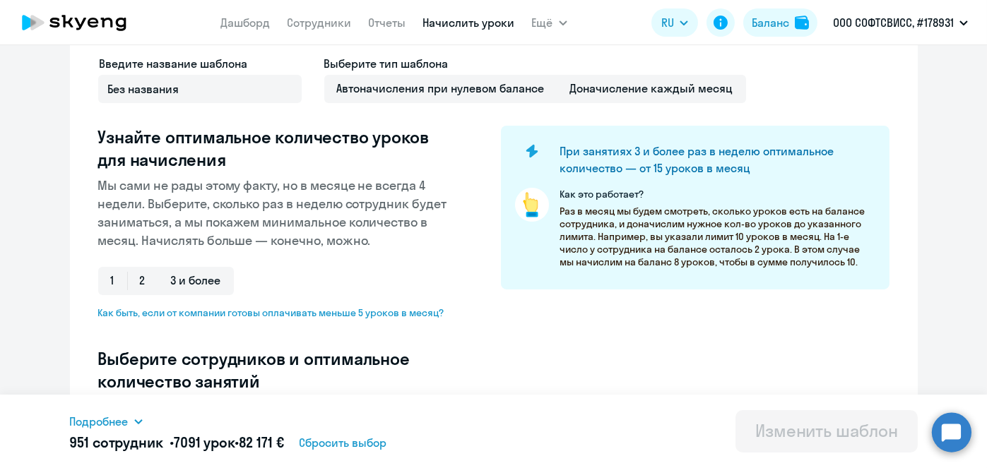
scroll to position [232, 0]
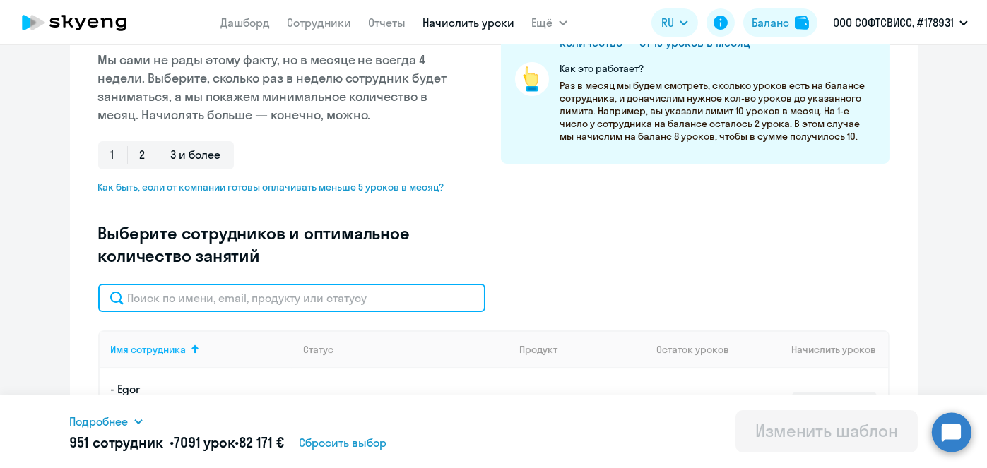
click at [407, 300] on input "text" at bounding box center [291, 298] width 387 height 28
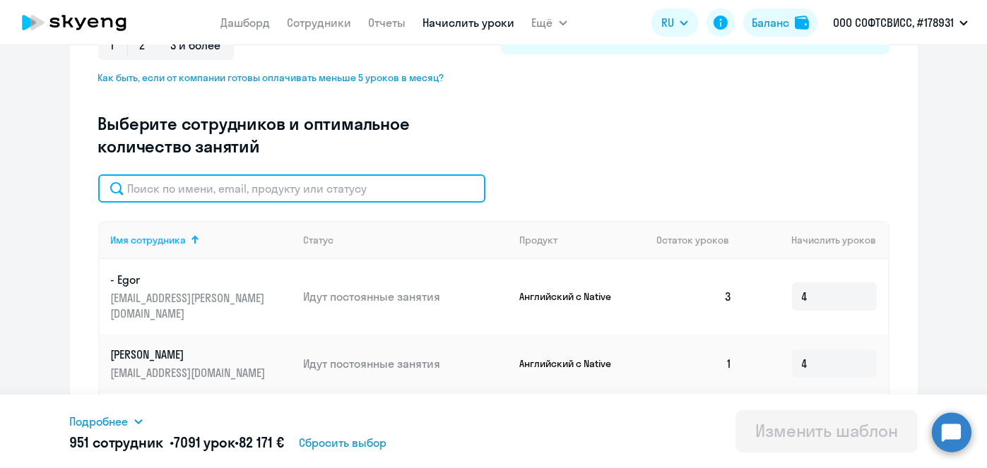
paste input "Shcholokov"
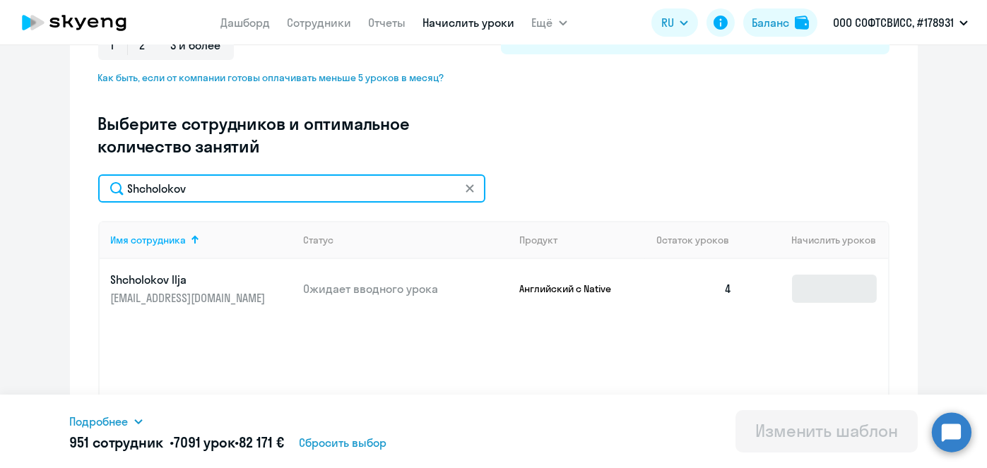
type input "Shcholokov"
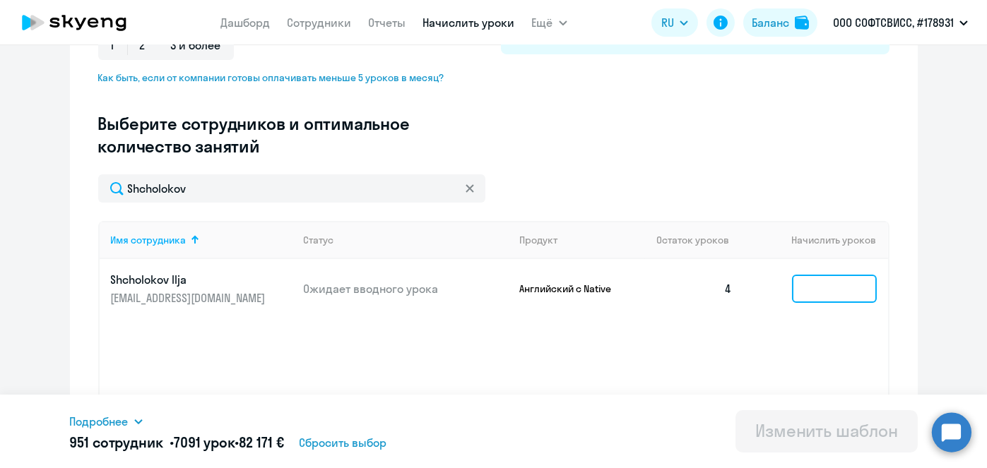
click at [818, 290] on input at bounding box center [834, 289] width 85 height 28
type input "4"
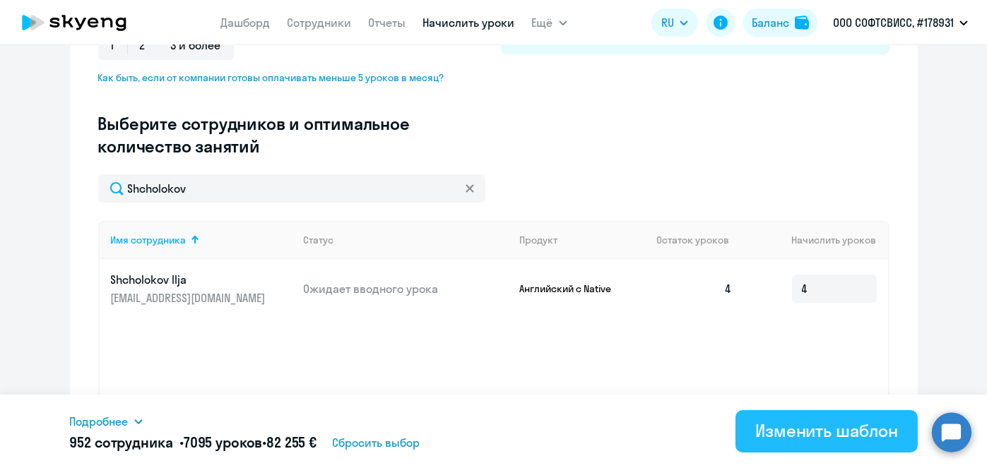
click at [794, 441] on div "Изменить шаблон" at bounding box center [826, 430] width 143 height 23
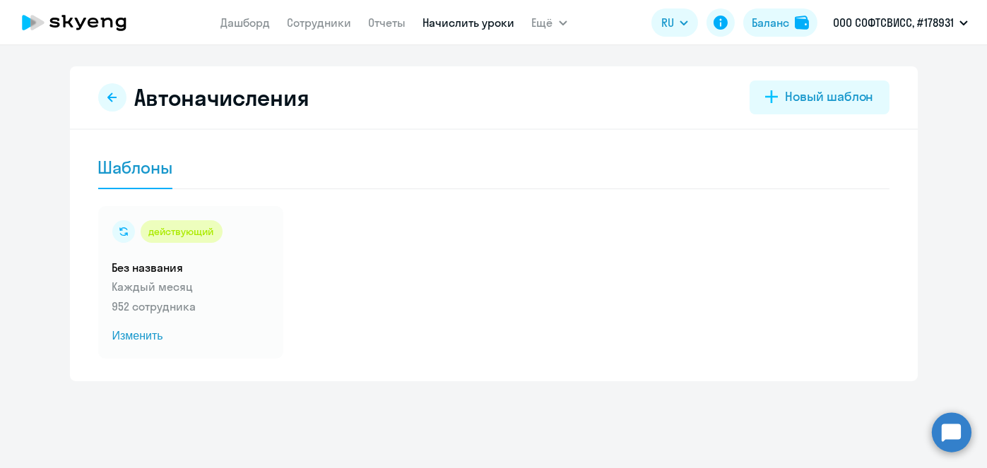
click at [488, 21] on link "Начислить уроки" at bounding box center [469, 23] width 92 height 14
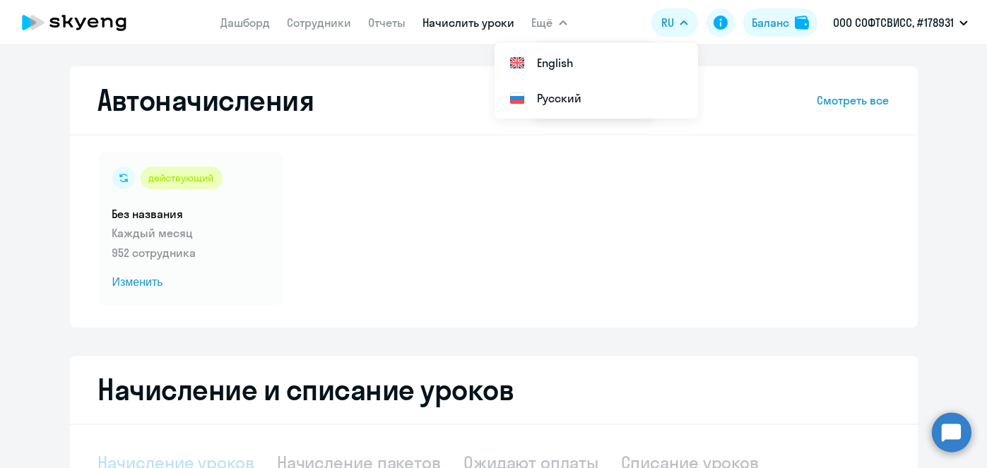
select select "10"
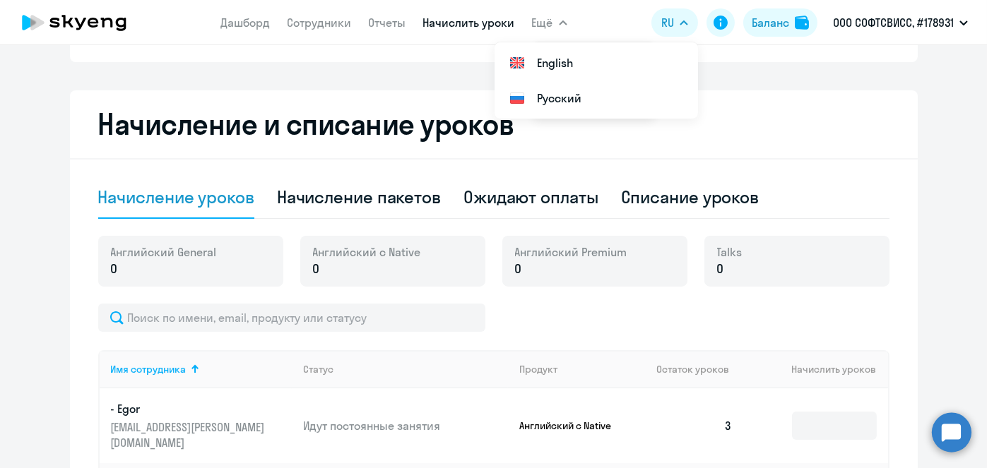
scroll to position [269, 0]
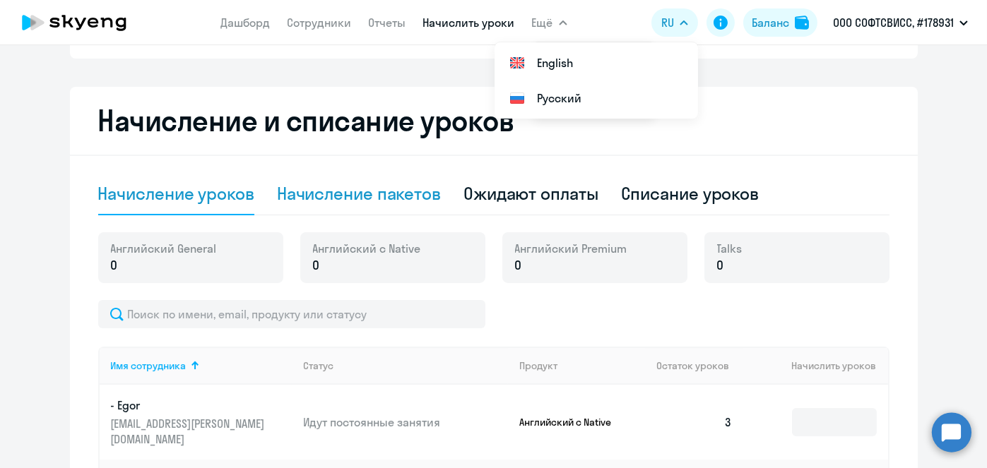
click at [367, 207] on div "Начисление пакетов" at bounding box center [359, 194] width 164 height 42
select select "10"
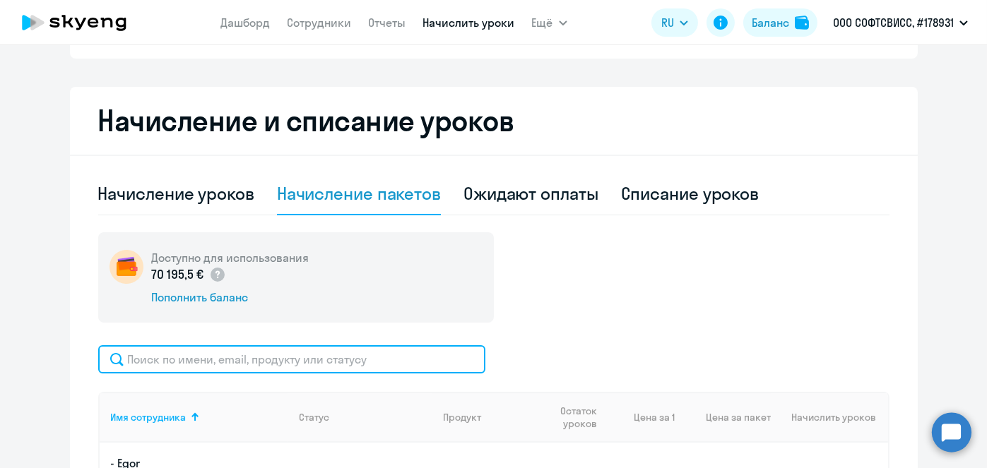
click at [376, 356] on input "text" at bounding box center [291, 359] width 387 height 28
click at [354, 351] on input "text" at bounding box center [291, 359] width 387 height 28
click at [361, 358] on input "text" at bounding box center [291, 359] width 387 height 28
paste input "Savazh"
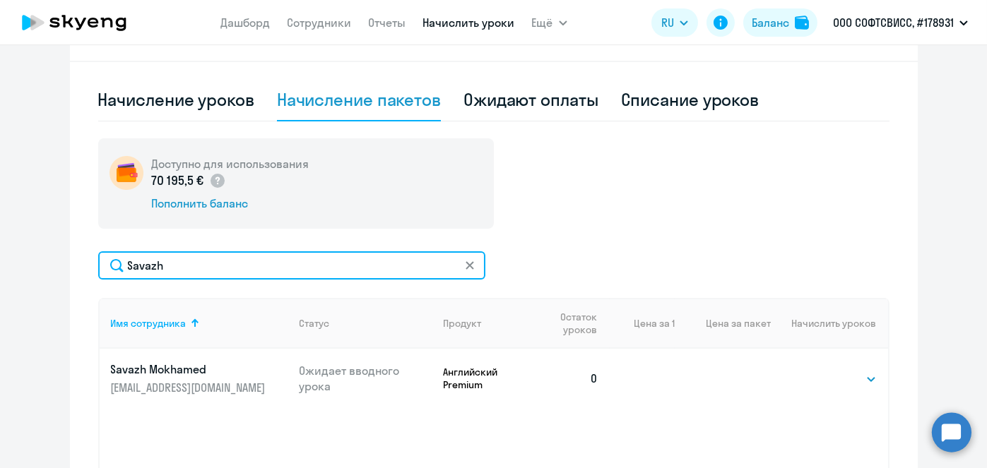
scroll to position [367, 0]
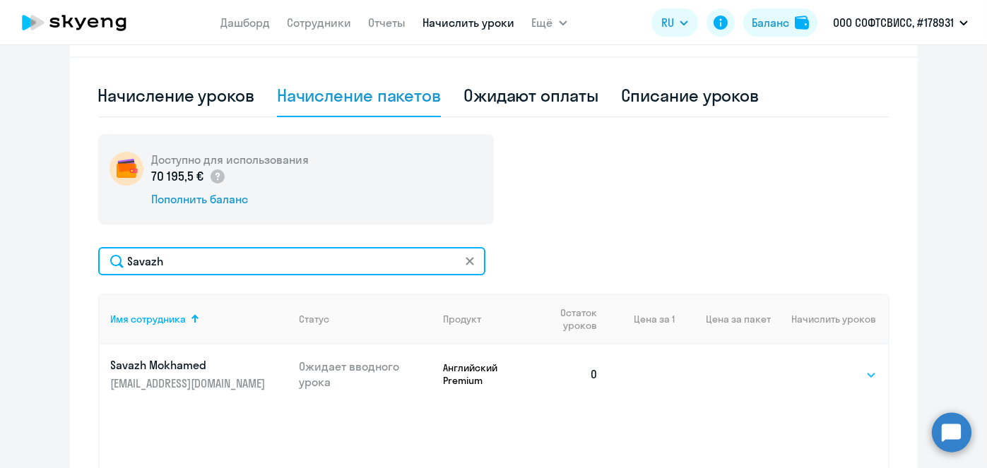
type input "Savazh"
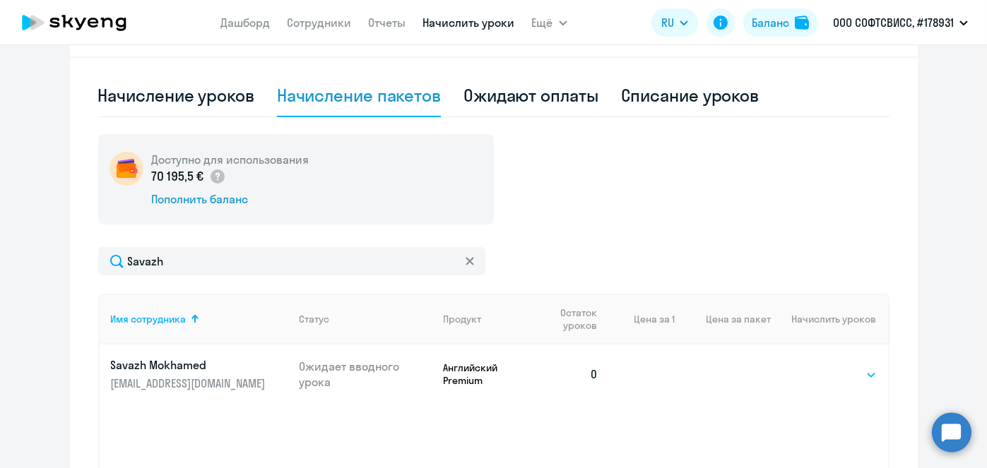
click at [853, 374] on select "Выбрать 8 16 32 64" at bounding box center [848, 375] width 58 height 17
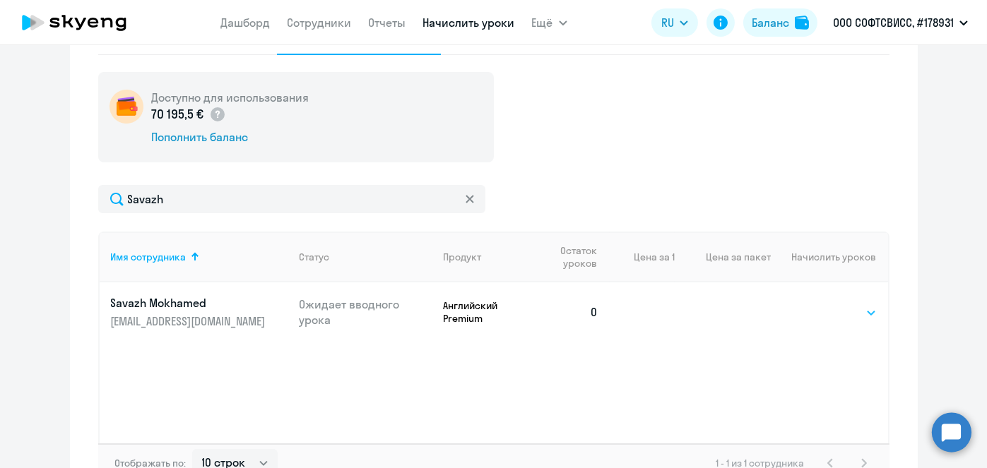
select select "8"
click at [819, 304] on select "Выбрать 8 16 32 64" at bounding box center [848, 312] width 58 height 17
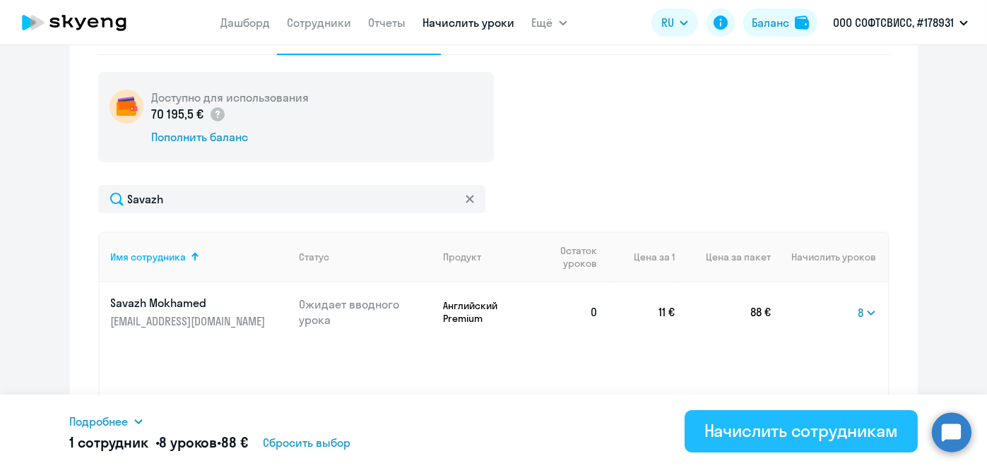
click at [776, 432] on div "Начислить сотрудникам" at bounding box center [801, 430] width 194 height 23
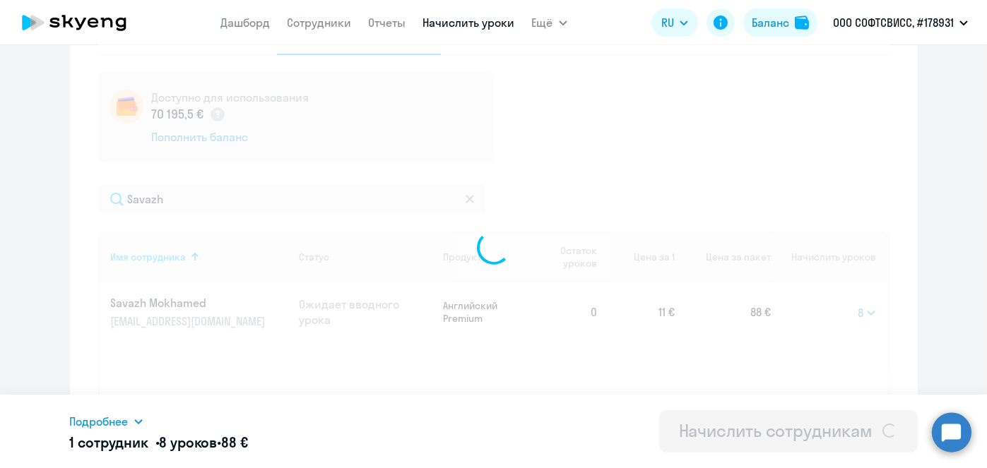
select select
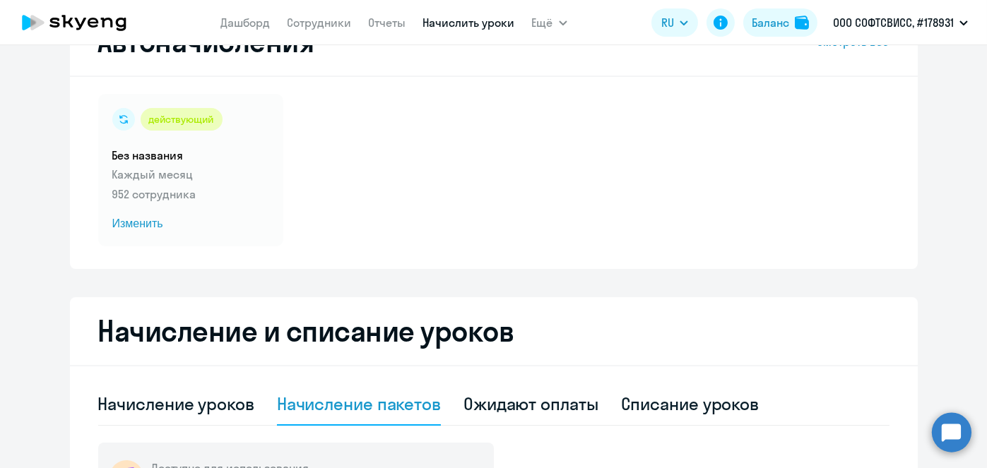
scroll to position [50, 0]
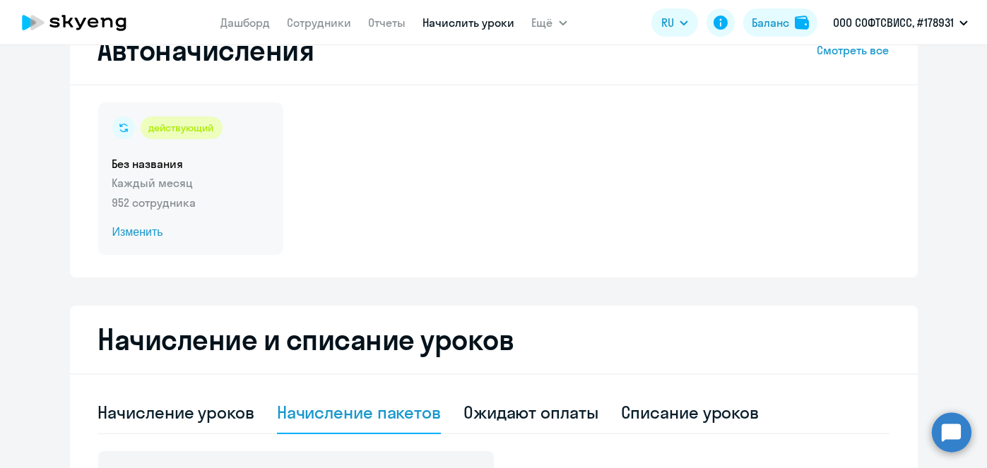
click at [140, 235] on span "Изменить" at bounding box center [190, 232] width 157 height 17
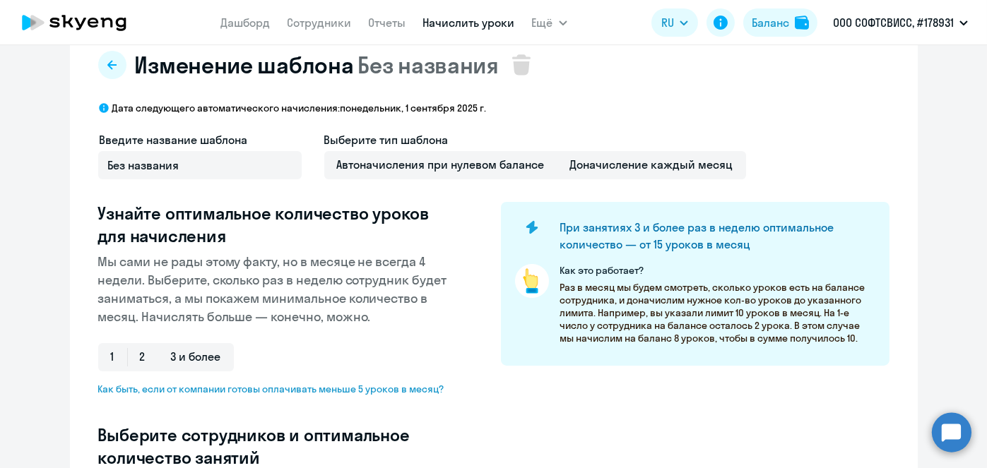
select select "10"
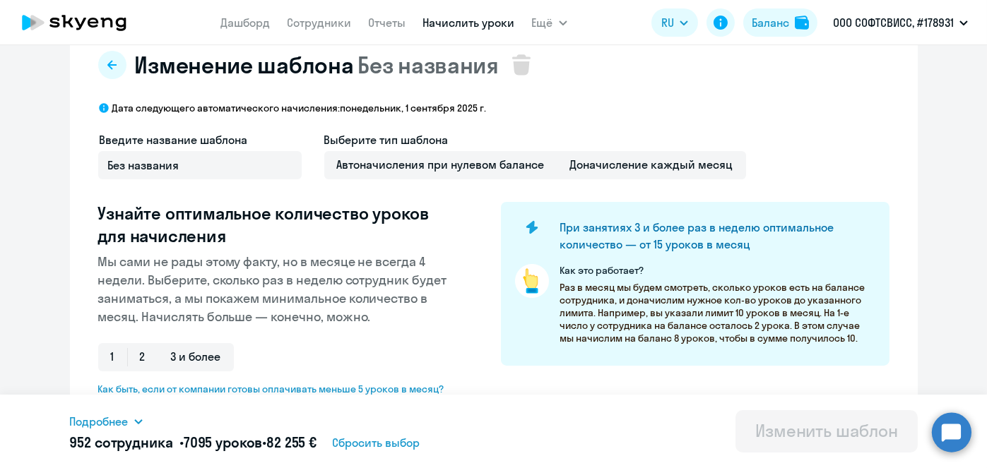
scroll to position [329, 0]
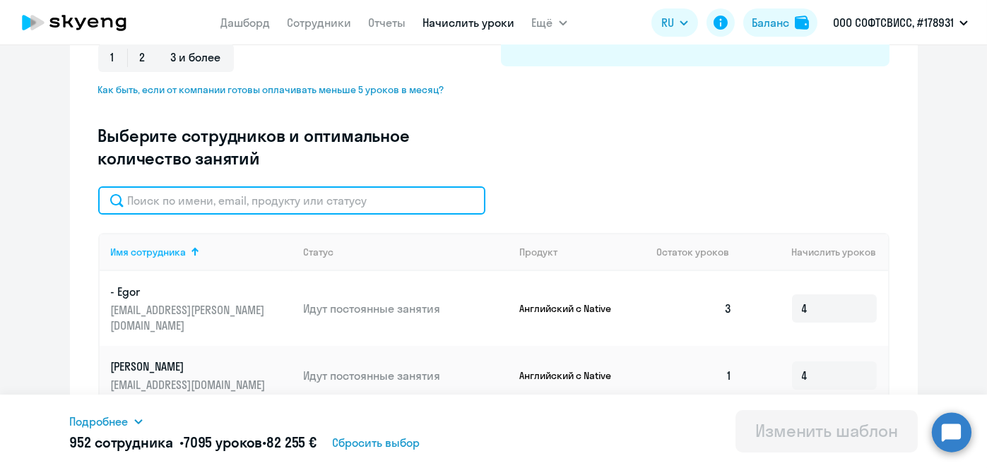
click at [403, 201] on input "text" at bounding box center [291, 200] width 387 height 28
paste input "Savazh"
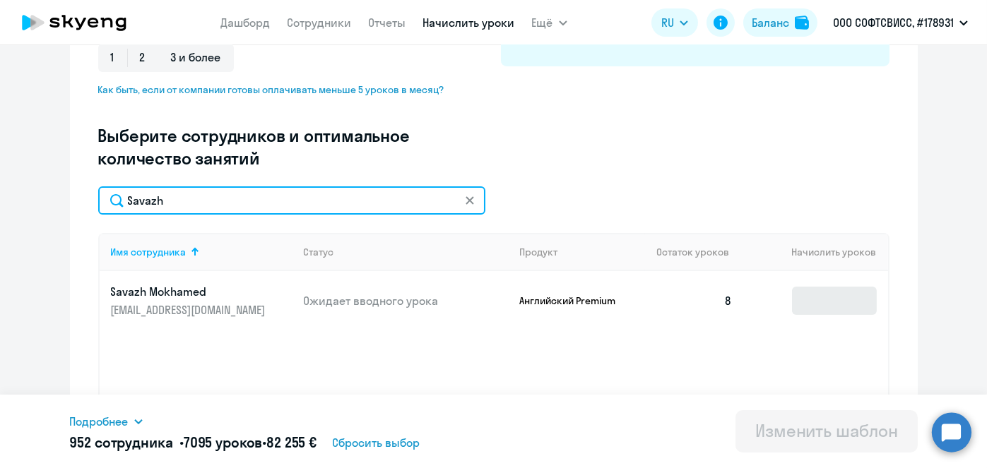
type input "Savazh"
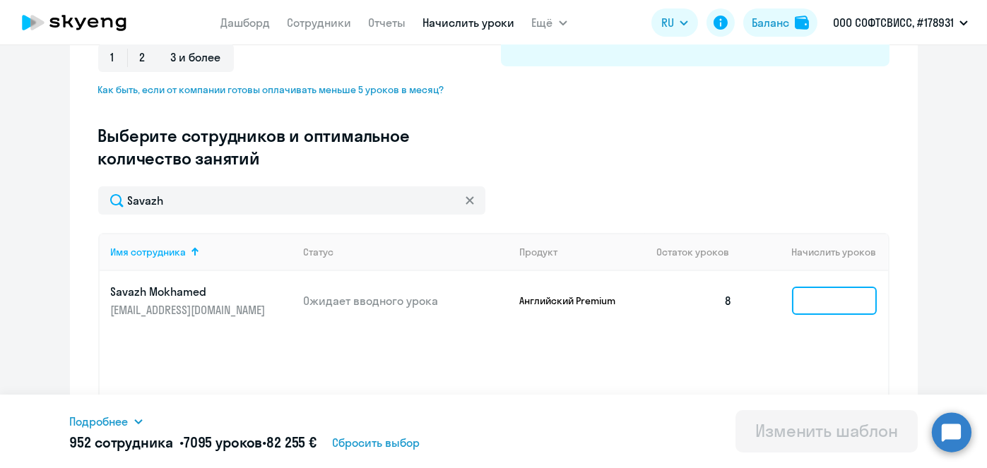
click at [838, 302] on input at bounding box center [834, 301] width 85 height 28
type input "8"
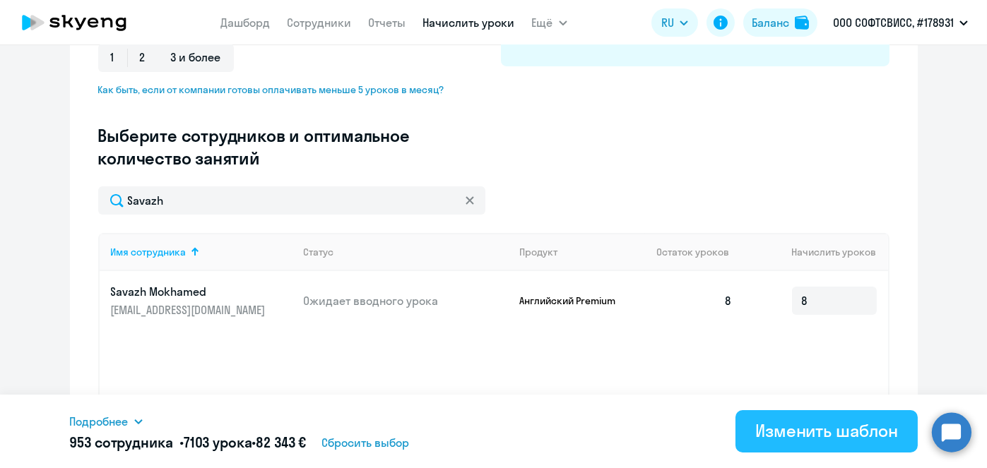
click at [769, 443] on button "Изменить шаблон" at bounding box center [826, 431] width 182 height 42
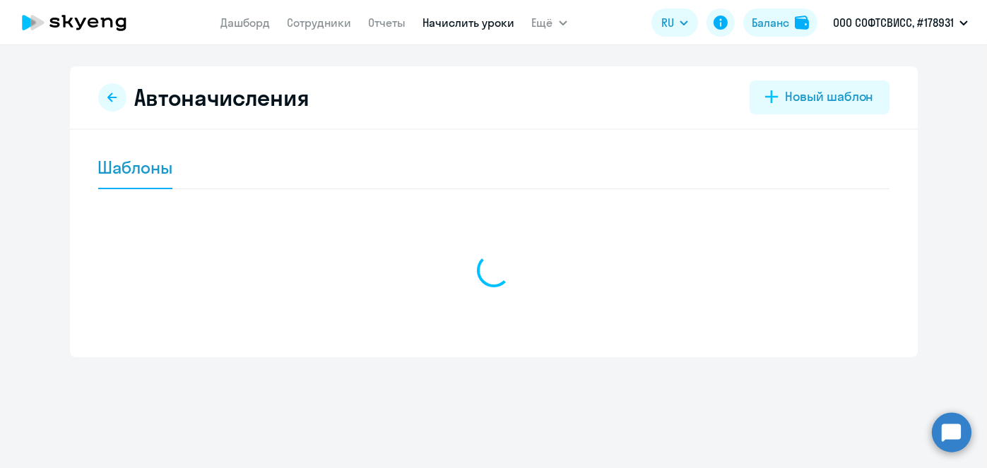
click at [769, 433] on div "Автоначисления Новый шаблон Шаблоны" at bounding box center [493, 256] width 987 height 423
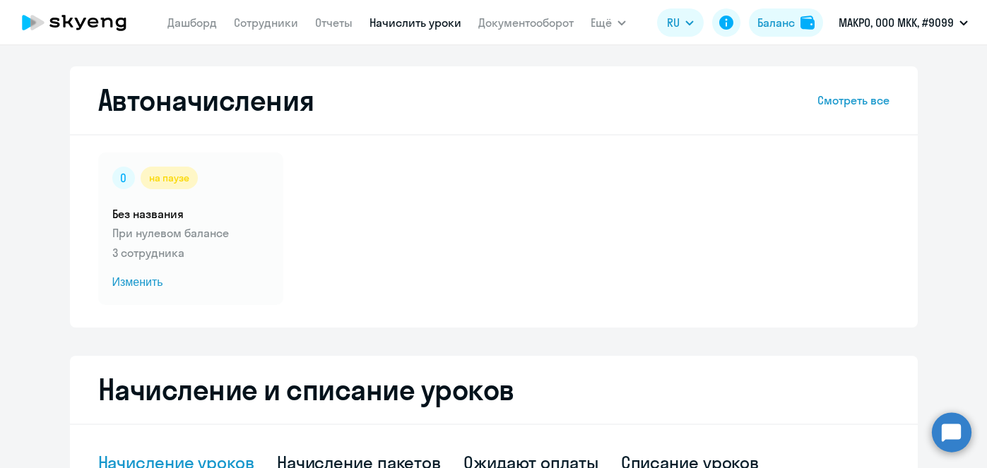
select select "10"
